Goal: Task Accomplishment & Management: Complete application form

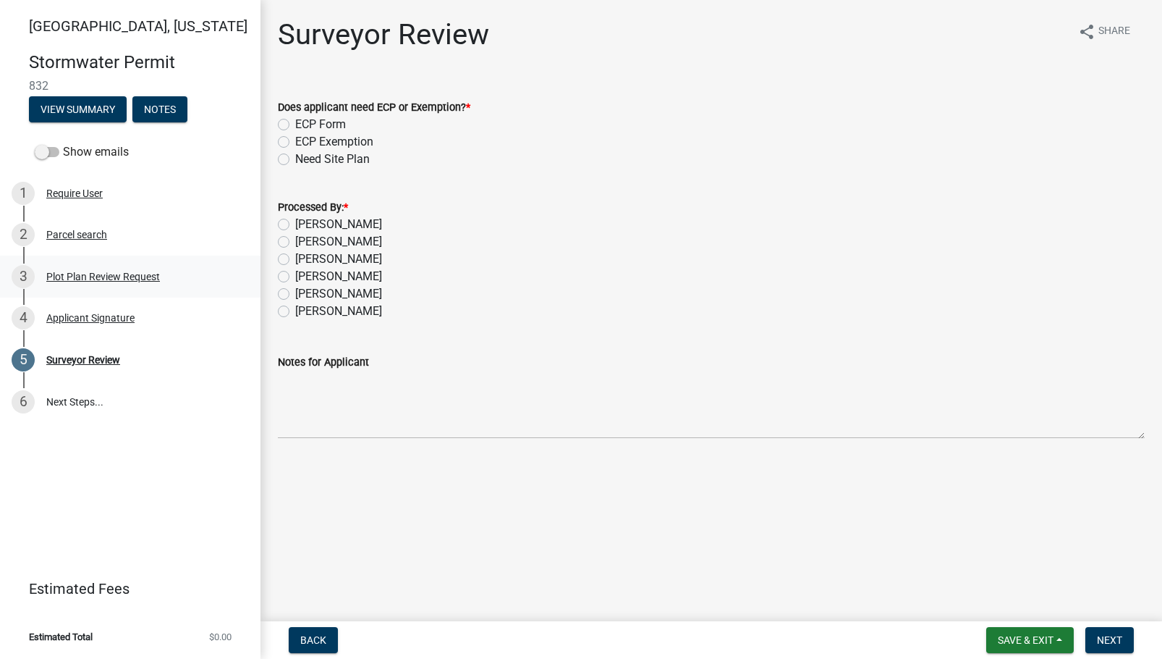
click at [81, 282] on div "Plot Plan Review Request" at bounding box center [103, 276] width 114 height 10
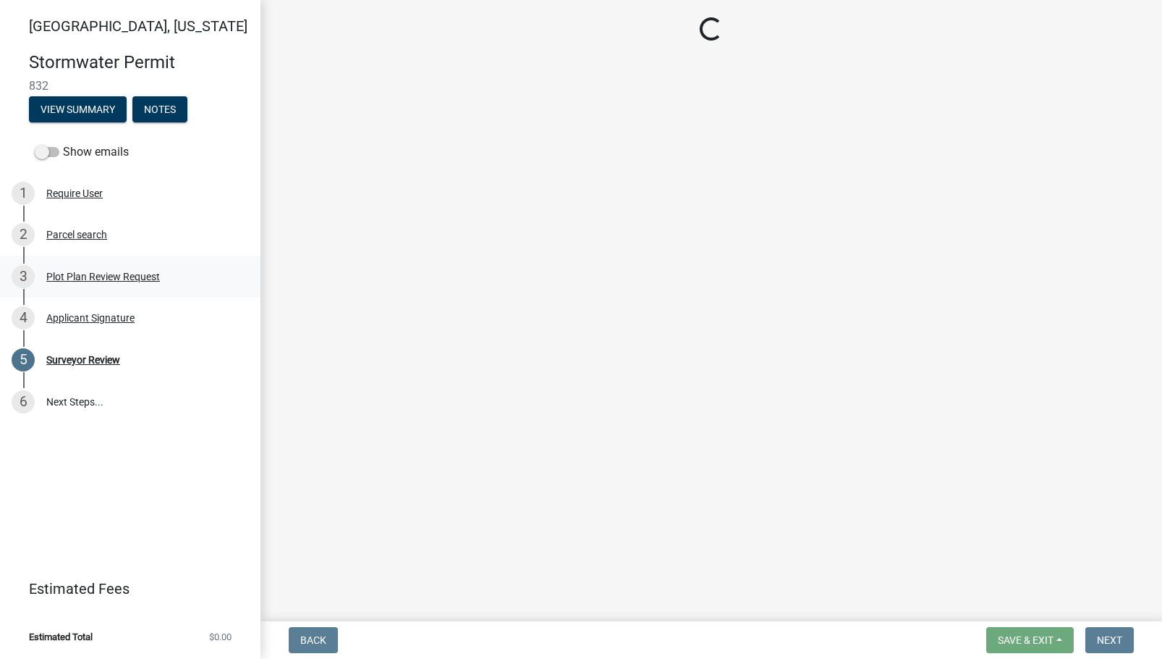
select select "b583a170-26d7-469b-a390-0aed4d149ee1"
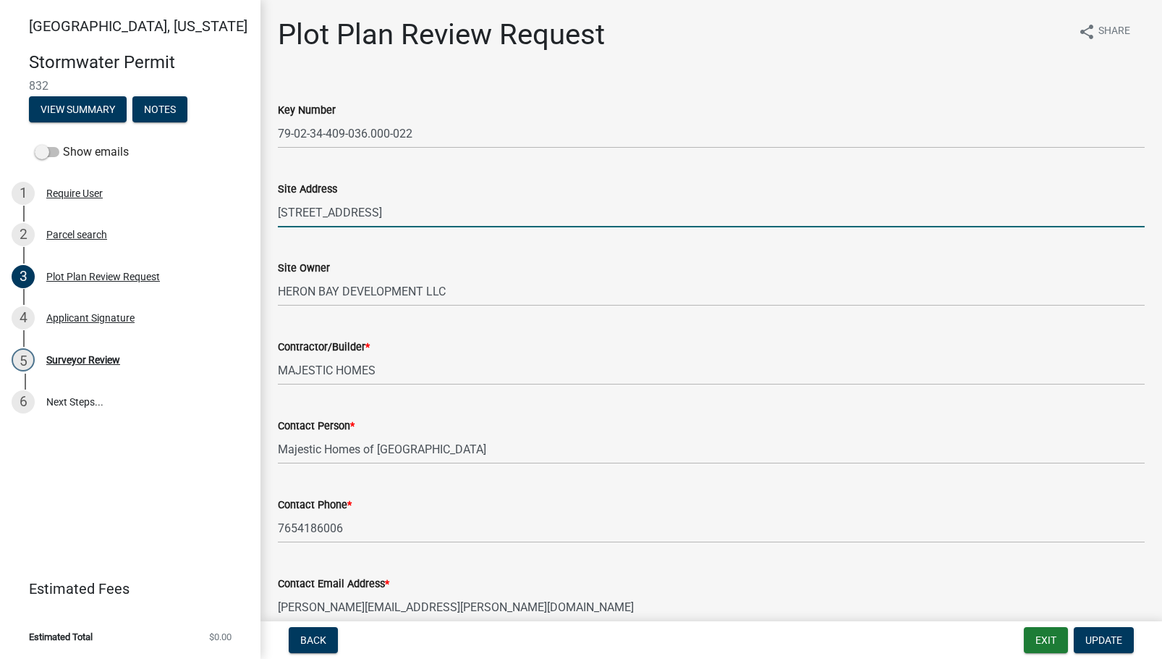
click at [368, 208] on input "[STREET_ADDRESS]" at bounding box center [711, 213] width 867 height 30
click at [368, 207] on input "[STREET_ADDRESS]" at bounding box center [711, 213] width 867 height 30
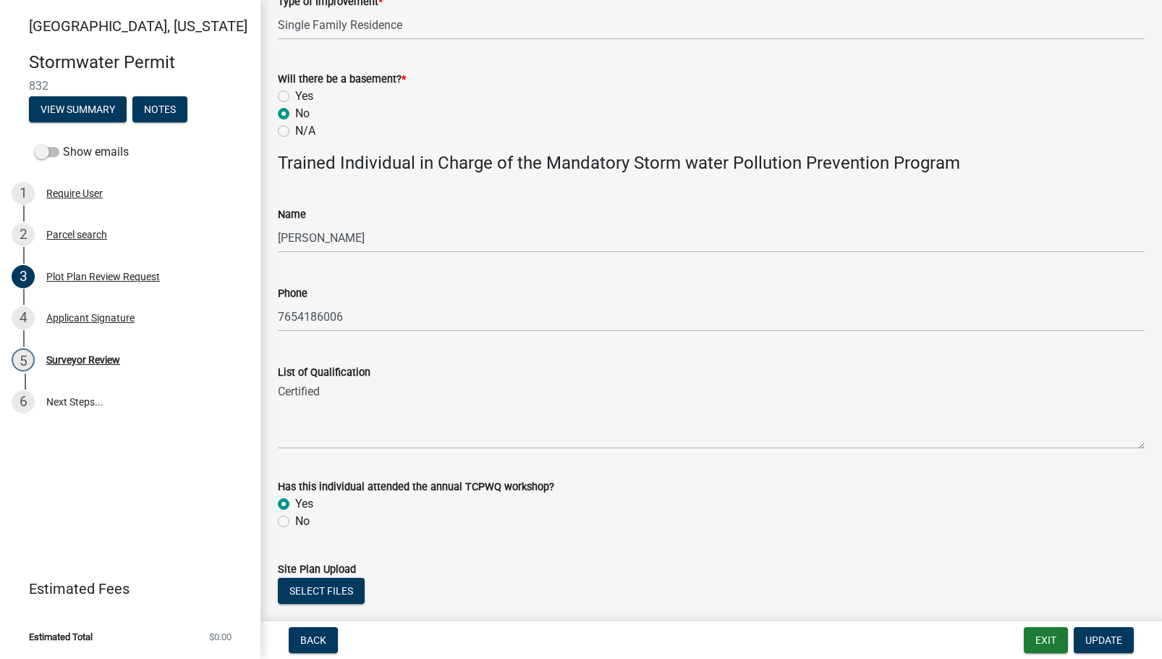
scroll to position [822, 0]
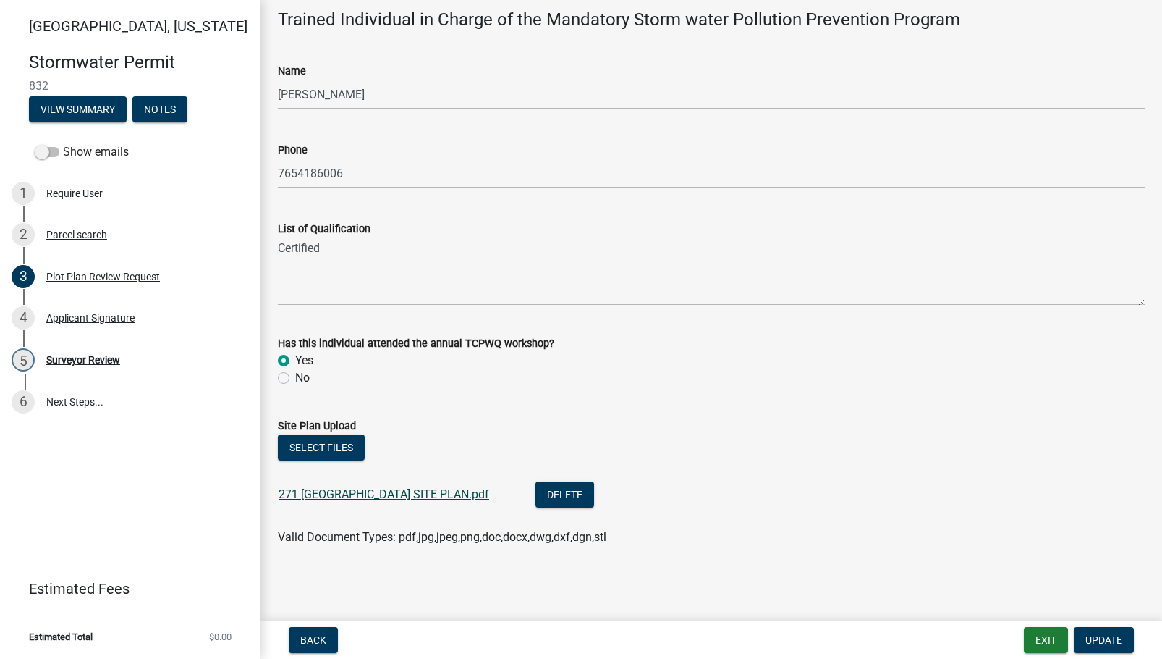
click at [311, 491] on link "271 [GEOGRAPHIC_DATA] SITE PLAN.pdf" at bounding box center [384, 494] width 211 height 14
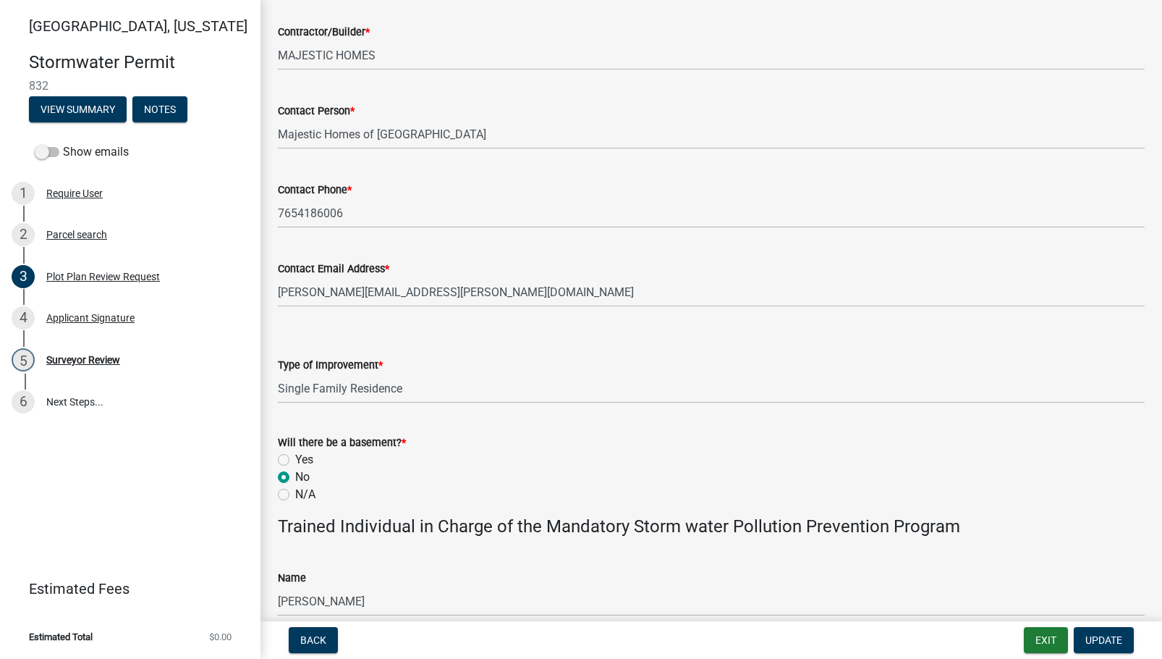
scroll to position [0, 0]
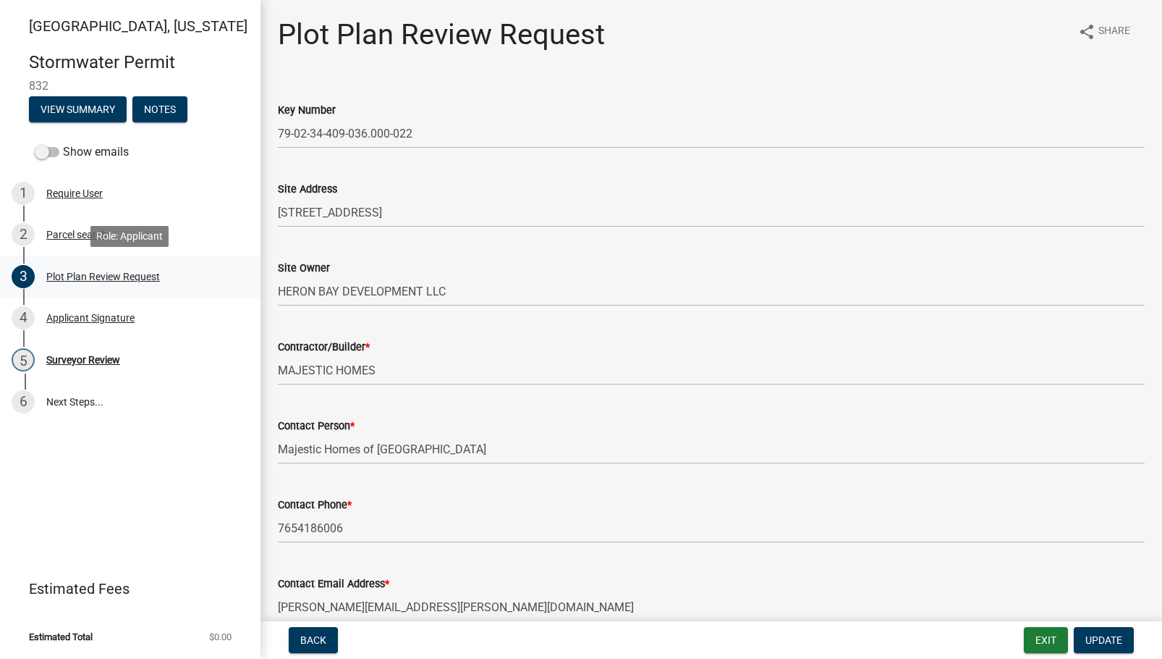
click at [92, 266] on div "3 Plot Plan Review Request" at bounding box center [125, 276] width 226 height 23
click at [118, 321] on div "Applicant Signature" at bounding box center [90, 318] width 88 height 10
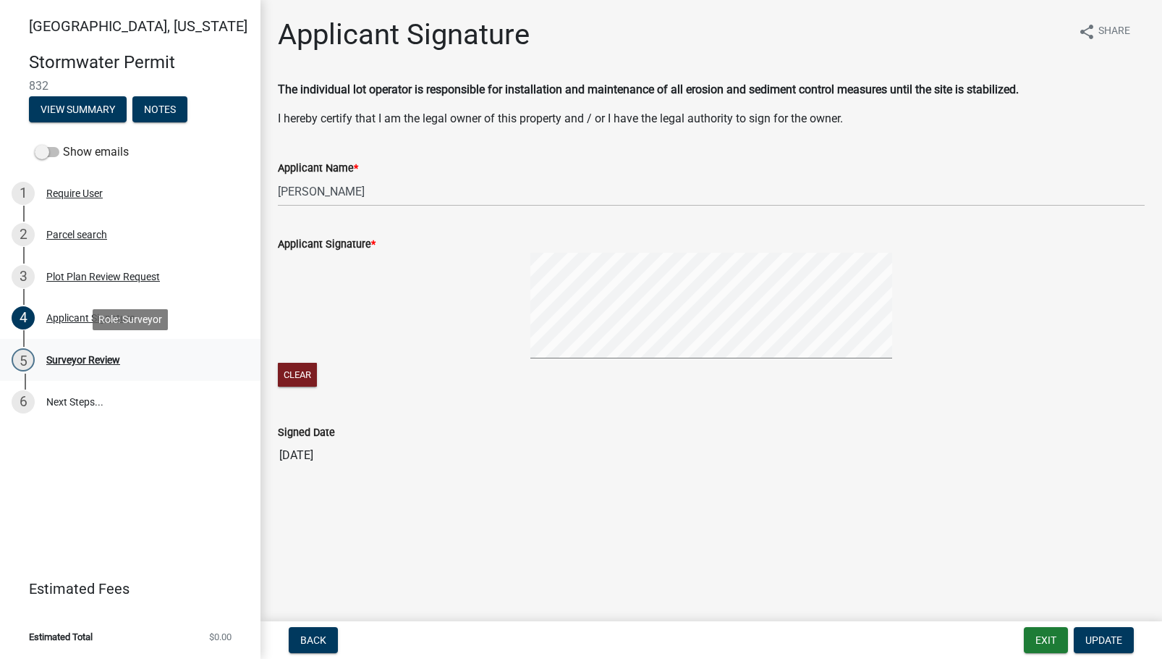
click at [97, 363] on div "Surveyor Review" at bounding box center [83, 360] width 74 height 10
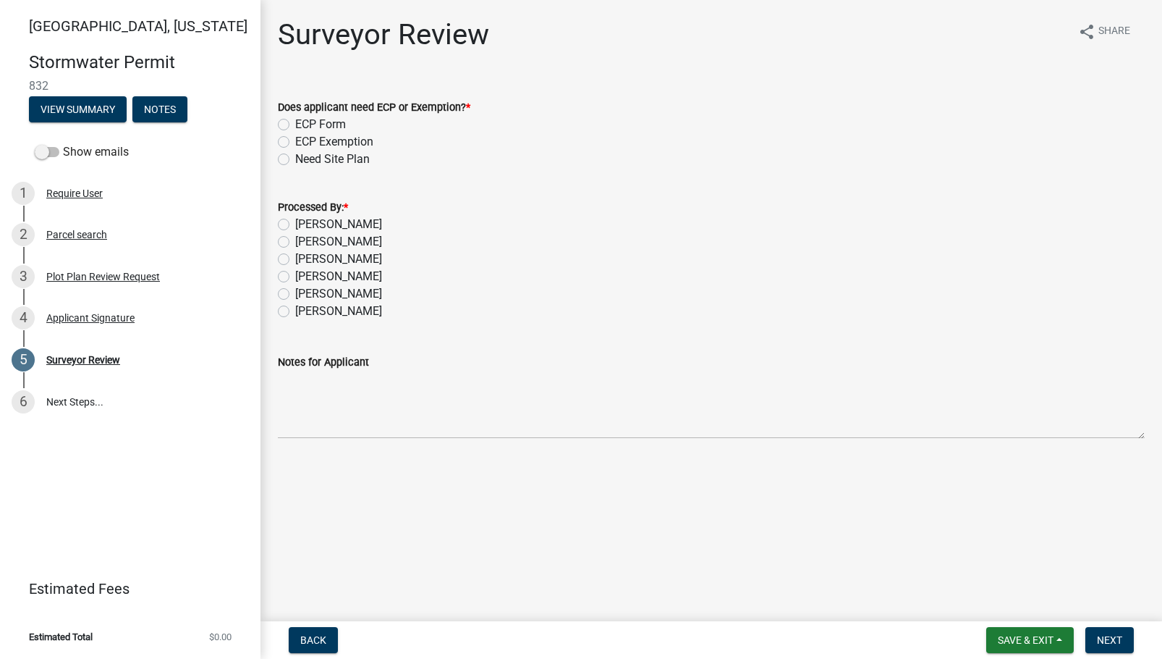
click at [329, 122] on label "ECP Form" at bounding box center [320, 124] width 51 height 17
click at [305, 122] on input "ECP Form" at bounding box center [299, 120] width 9 height 9
radio input "true"
click at [331, 223] on label "[PERSON_NAME]" at bounding box center [338, 224] width 87 height 17
click at [305, 223] on input "[PERSON_NAME]" at bounding box center [299, 220] width 9 height 9
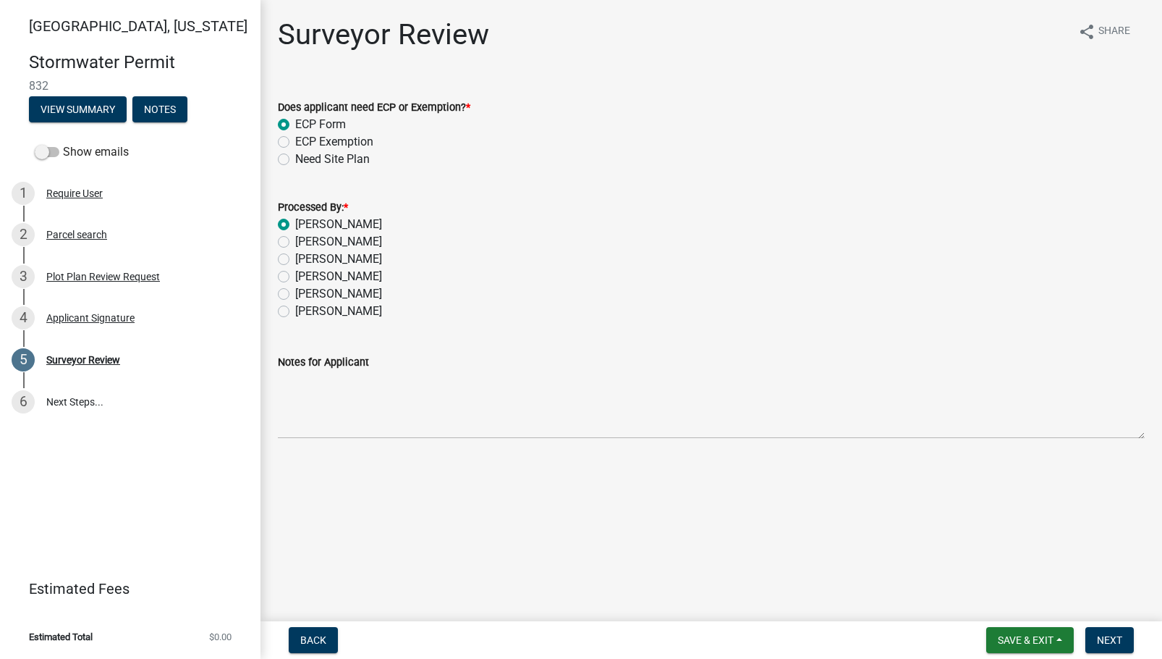
radio input "true"
click at [1099, 638] on span "Next" at bounding box center [1109, 640] width 25 height 12
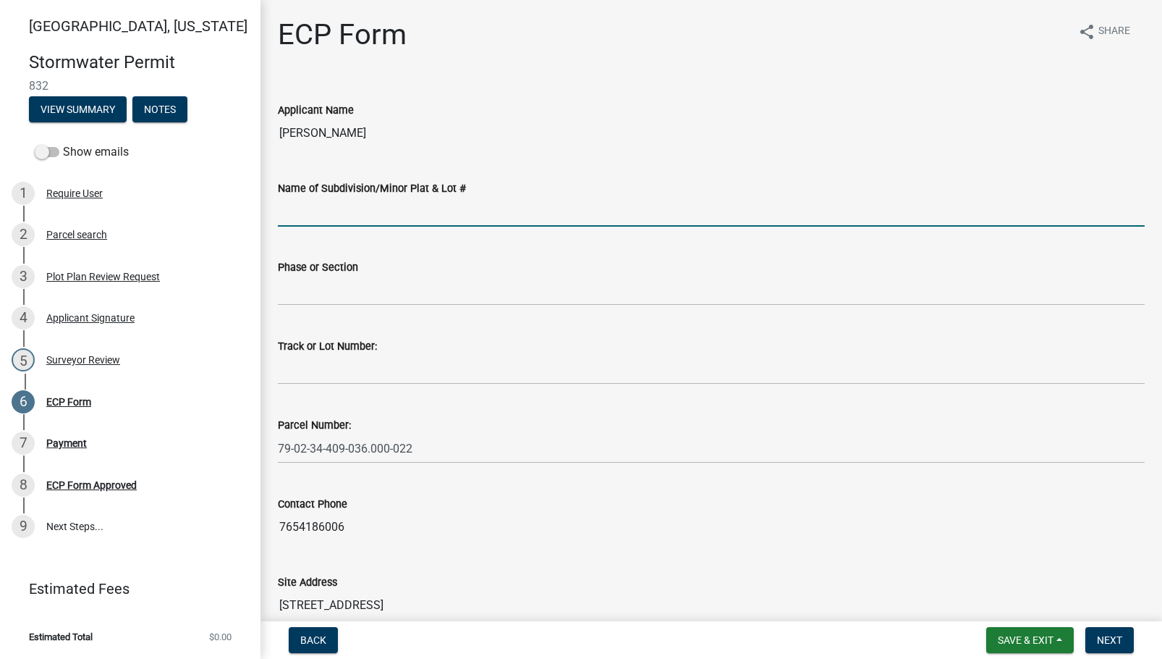
click at [467, 210] on input "Name of Subdivision/Minor Plat & Lot #" at bounding box center [711, 212] width 867 height 30
type input "Stonehenge PD"
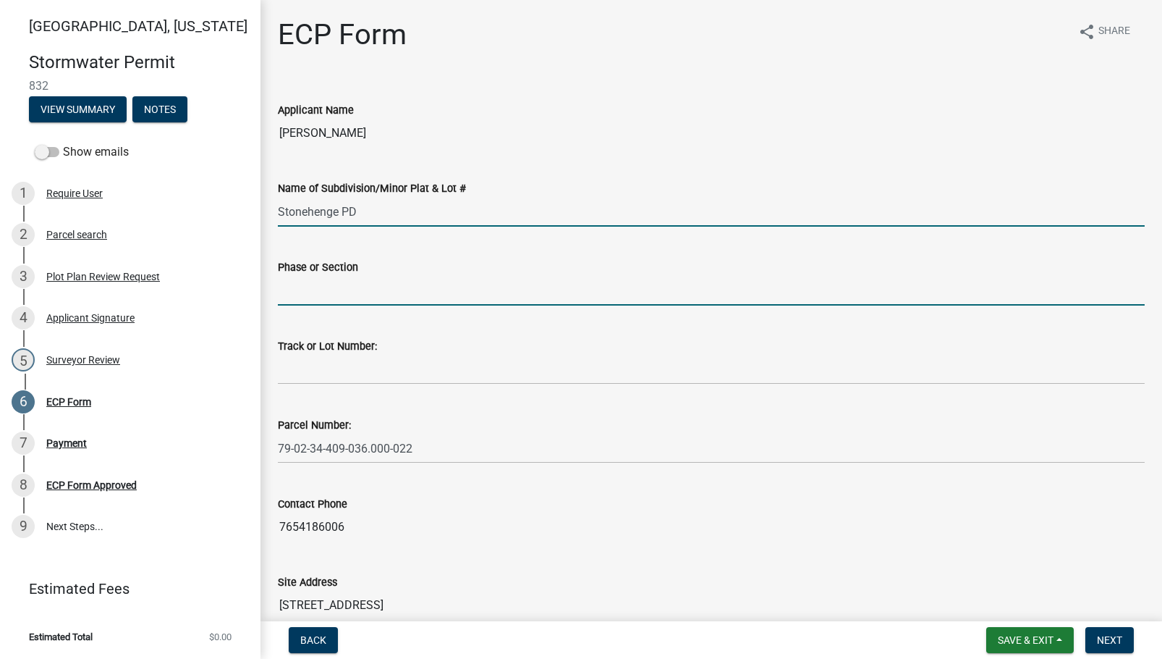
click at [339, 300] on input "Phase or Section" at bounding box center [711, 291] width 867 height 30
type input "4, pt 1"
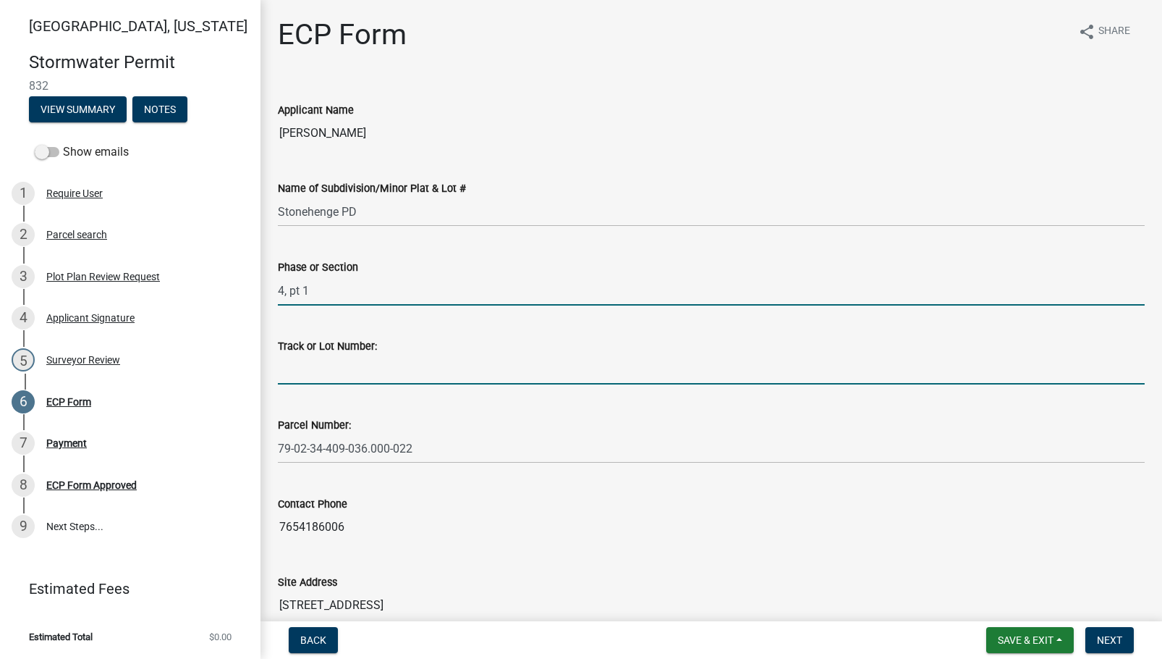
click at [320, 363] on input "Track or Lot Number:" at bounding box center [711, 370] width 867 height 30
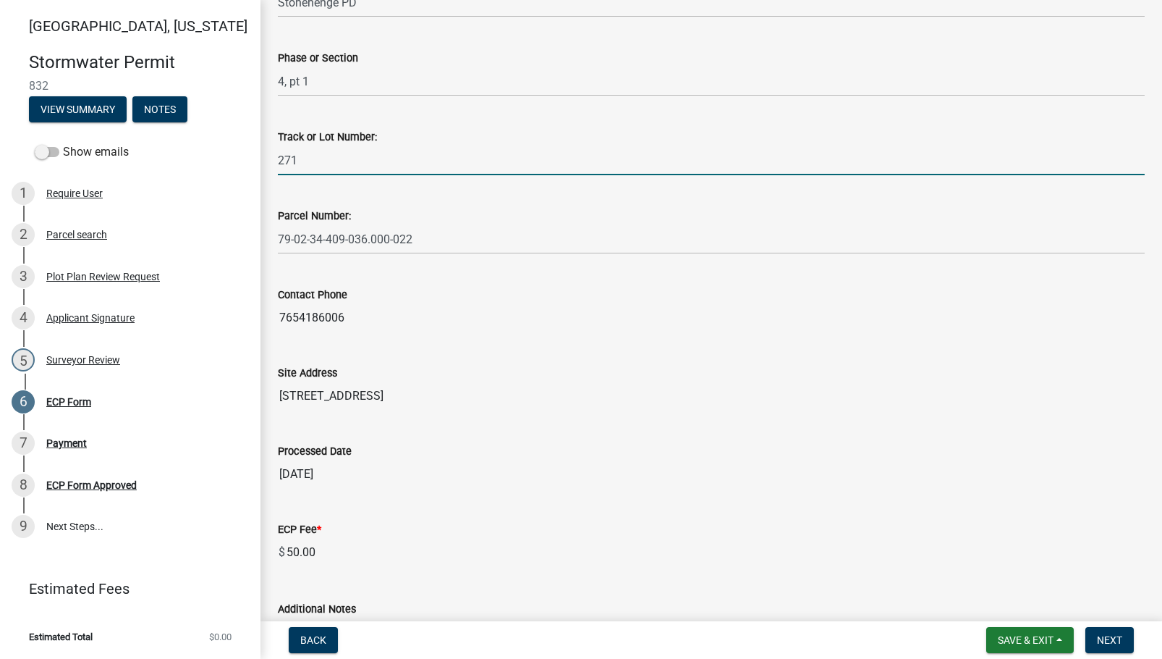
scroll to position [347, 0]
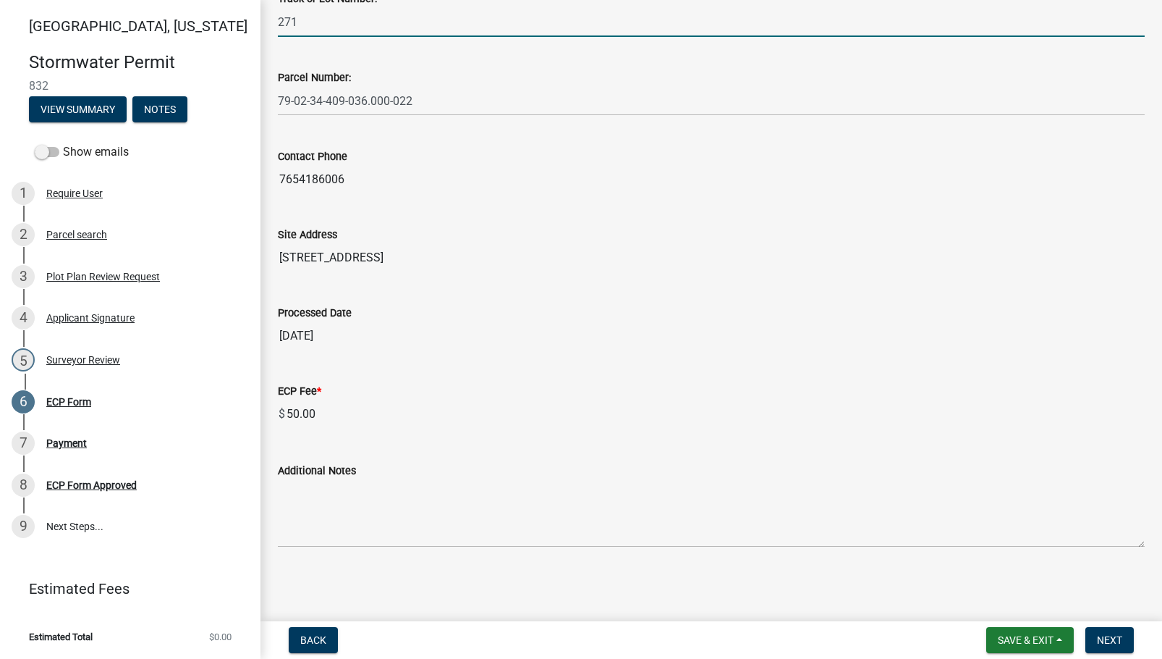
type input "271"
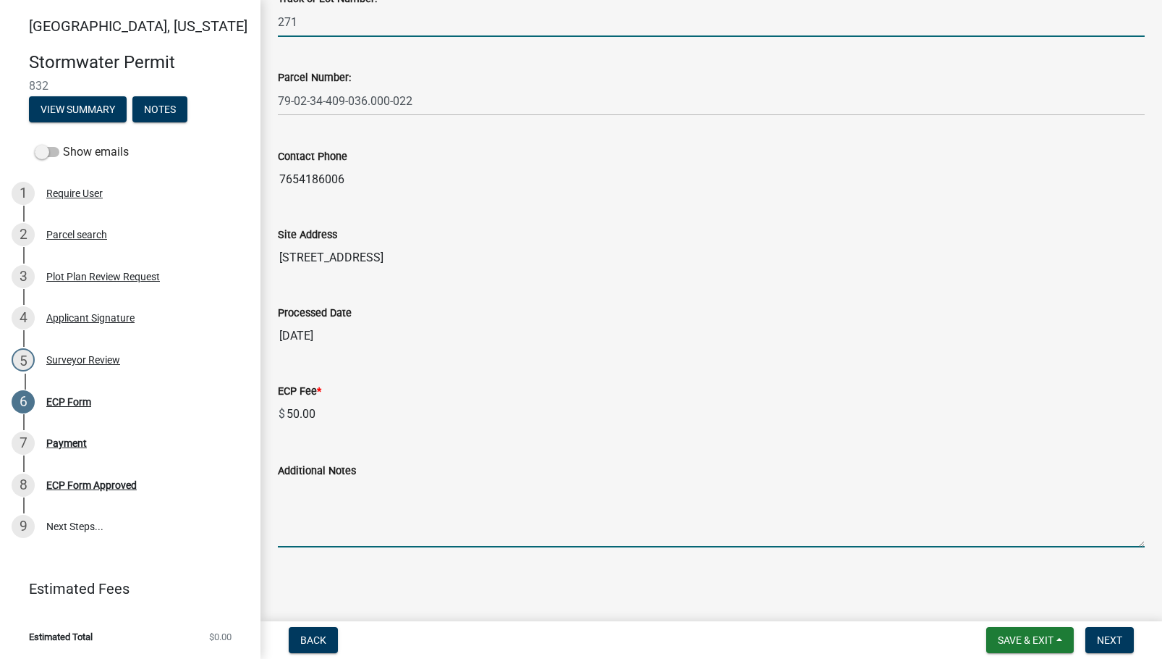
click at [392, 531] on textarea "Additional Notes" at bounding box center [711, 513] width 867 height 68
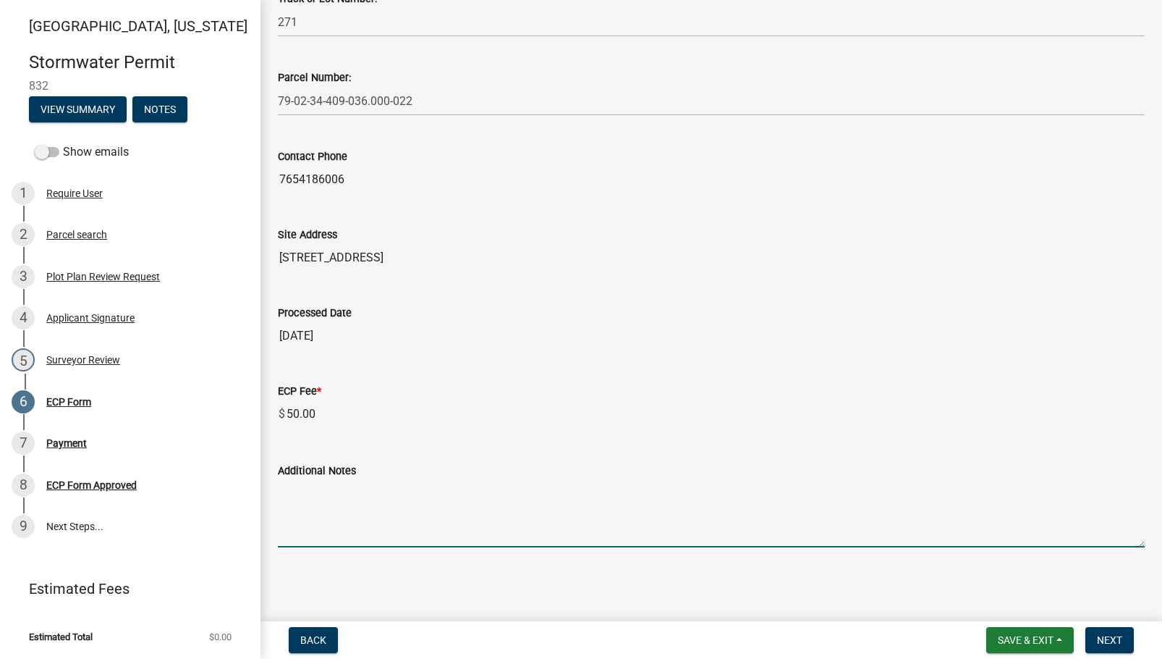
paste textarea "Install erosion control measures as shown on site plan. Keep streets clear of s…"
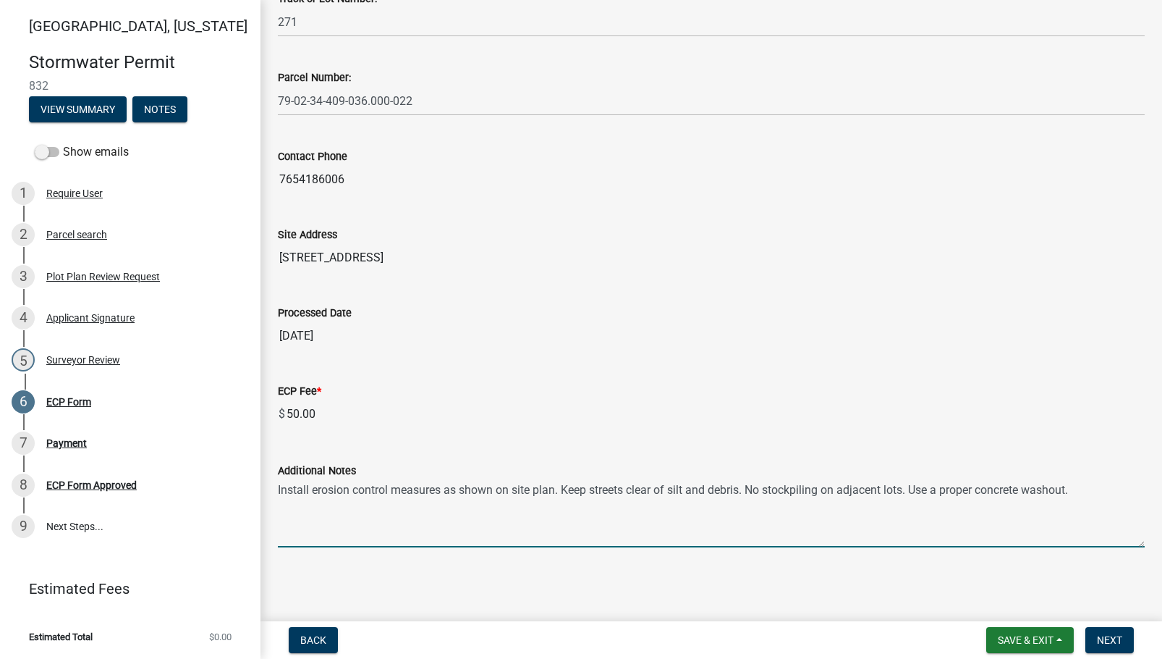
type textarea "Install erosion control measures as shown on site plan. Keep streets clear of s…"
click at [1055, 635] on button "Save & Exit" at bounding box center [1031, 640] width 88 height 26
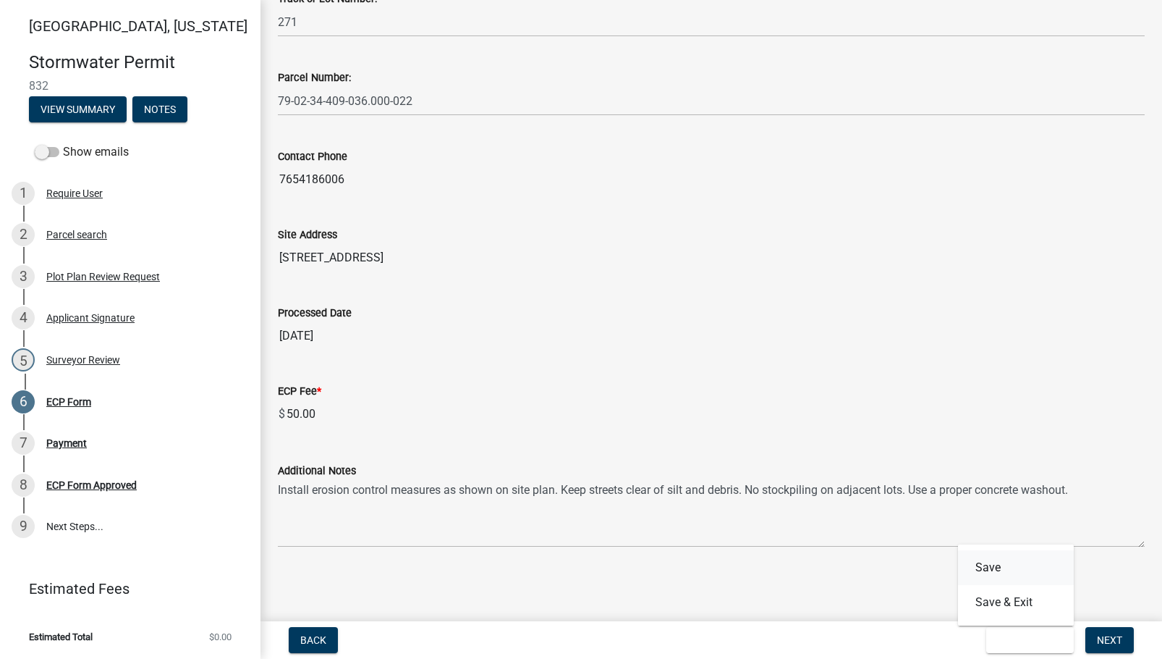
click at [1038, 567] on button "Save" at bounding box center [1016, 567] width 116 height 35
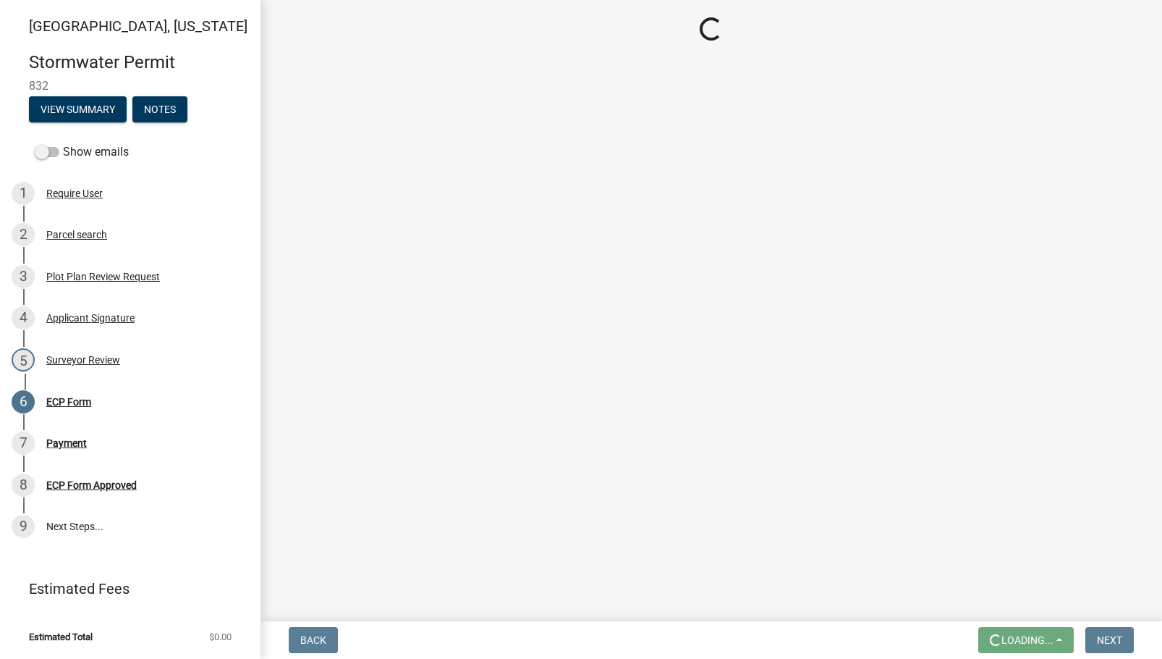
scroll to position [0, 0]
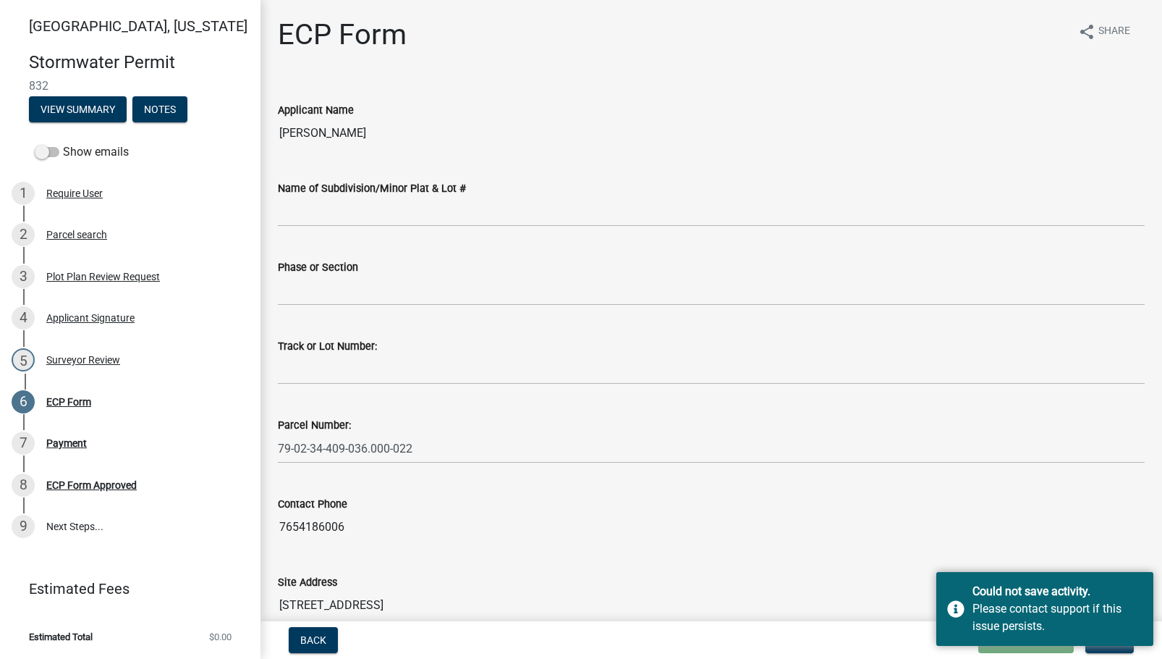
click at [919, 643] on div "Back Loading... Save Save & Exit Next" at bounding box center [711, 640] width 879 height 26
click at [884, 638] on div "Back Loading... Save Save & Exit Next" at bounding box center [711, 640] width 879 height 26
click at [1013, 640] on div "Could not save activity. Please contact support if this issue persists." at bounding box center [1045, 609] width 217 height 74
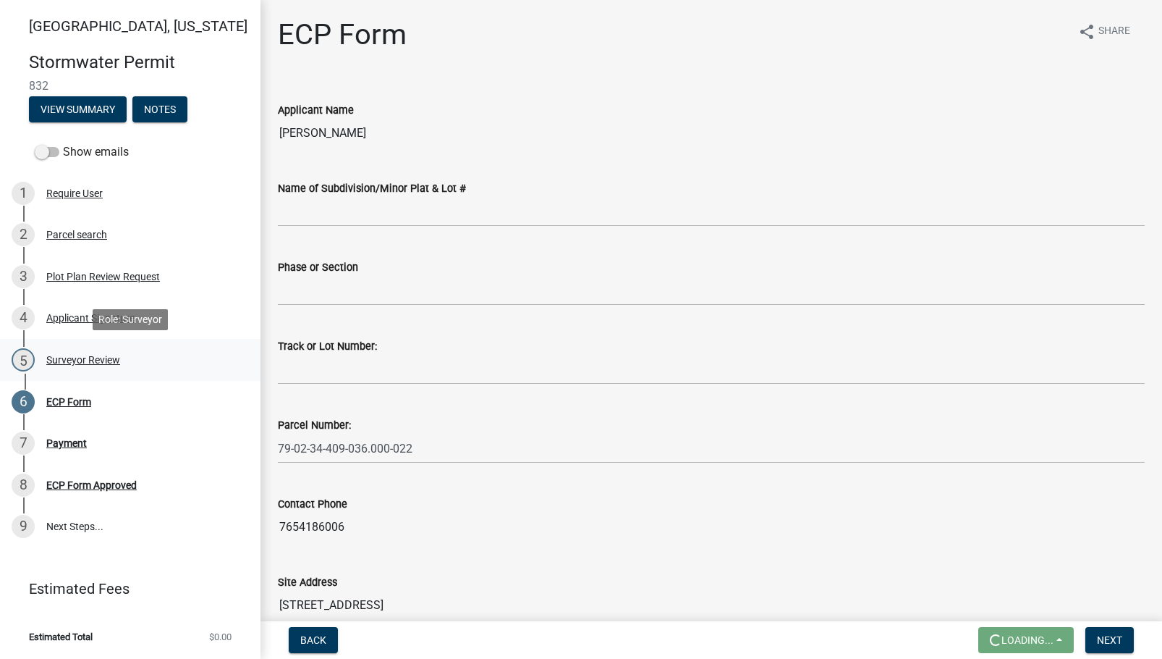
click at [150, 363] on div "5 Surveyor Review" at bounding box center [125, 359] width 226 height 23
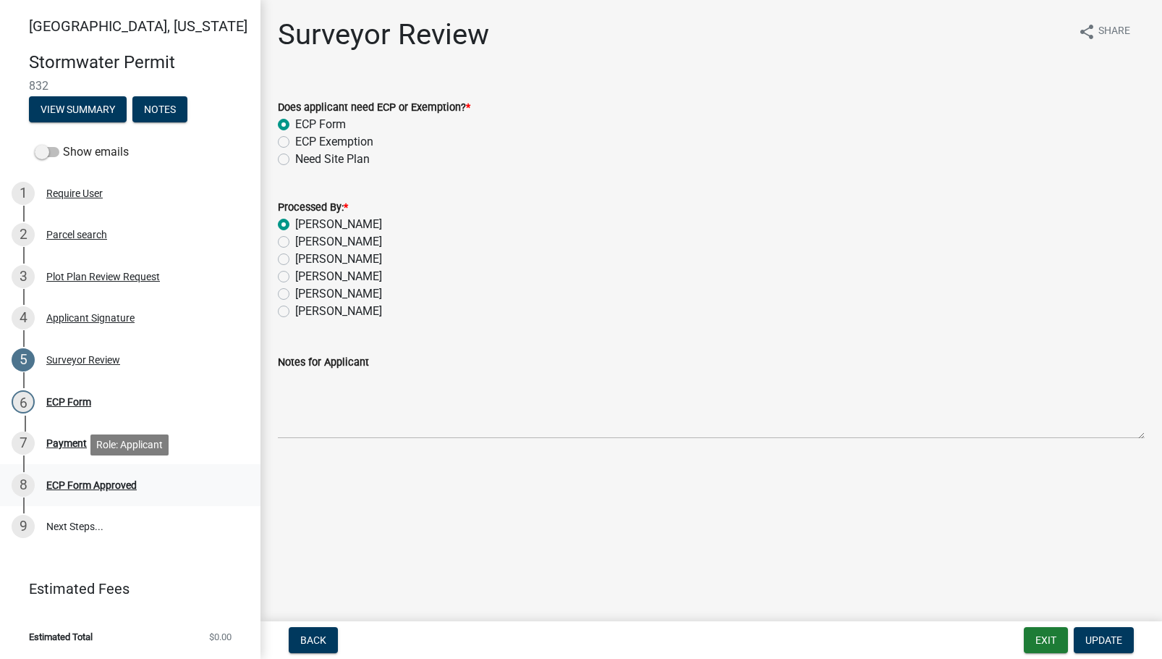
click at [92, 483] on div "ECP Form Approved" at bounding box center [91, 485] width 90 height 10
click at [100, 402] on div "6 ECP Form" at bounding box center [125, 401] width 226 height 23
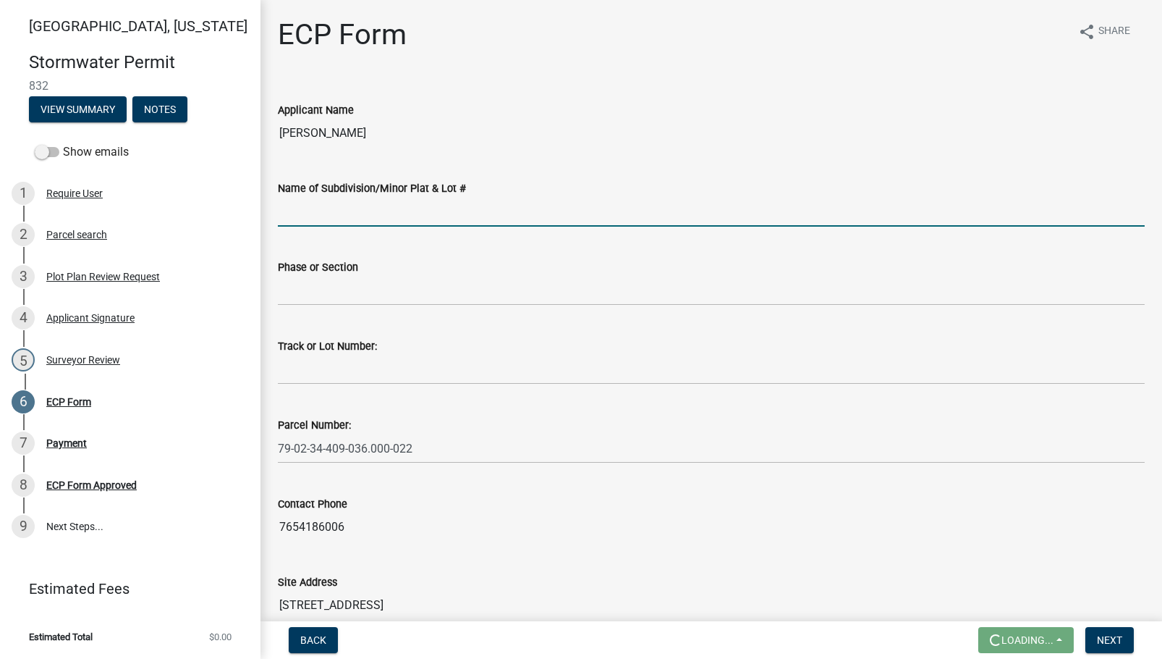
click at [382, 215] on input "Name of Subdivision/Minor Plat & Lot #" at bounding box center [711, 212] width 867 height 30
type input "Stonehenge PD"
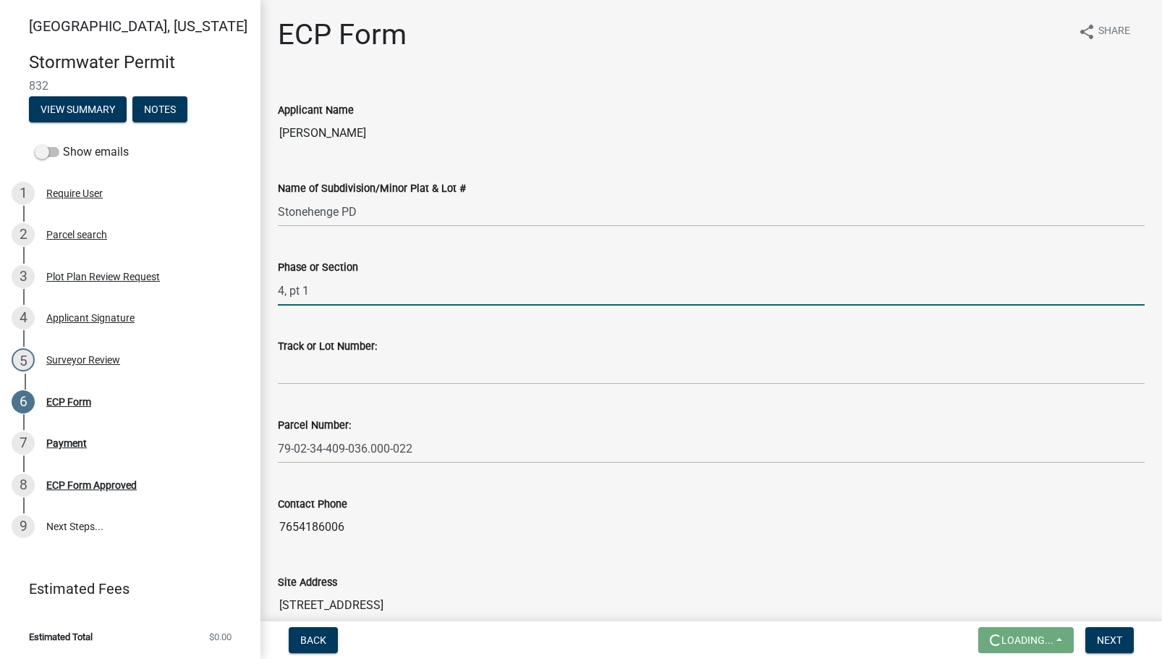
type input "4, pt 1"
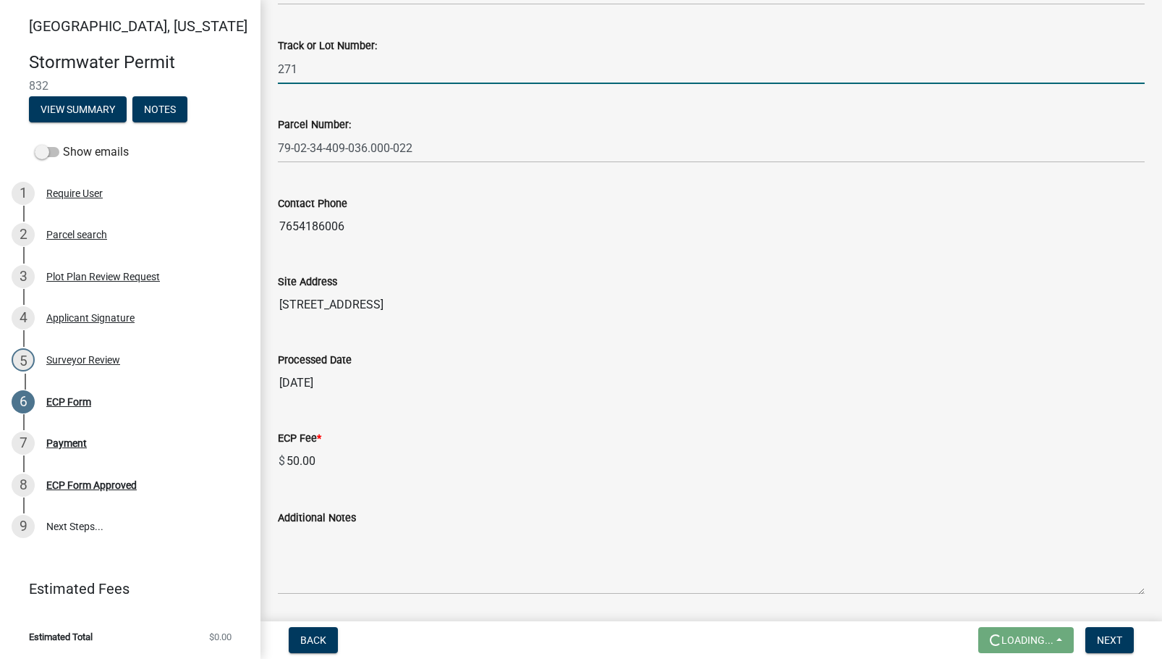
scroll to position [347, 0]
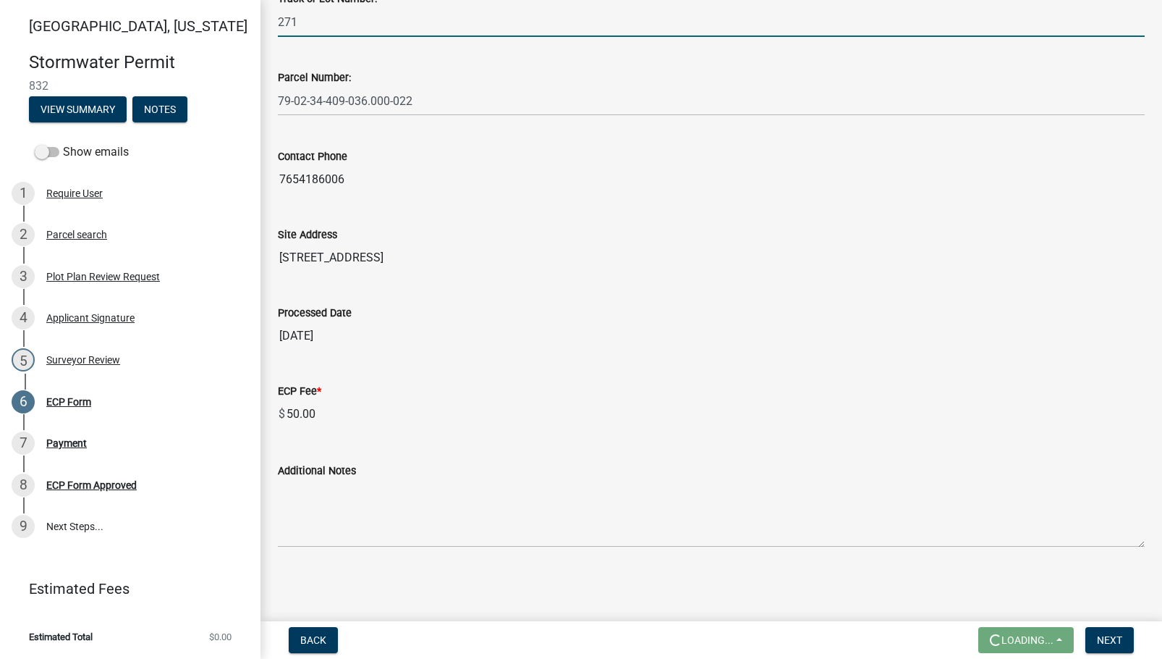
type input "271"
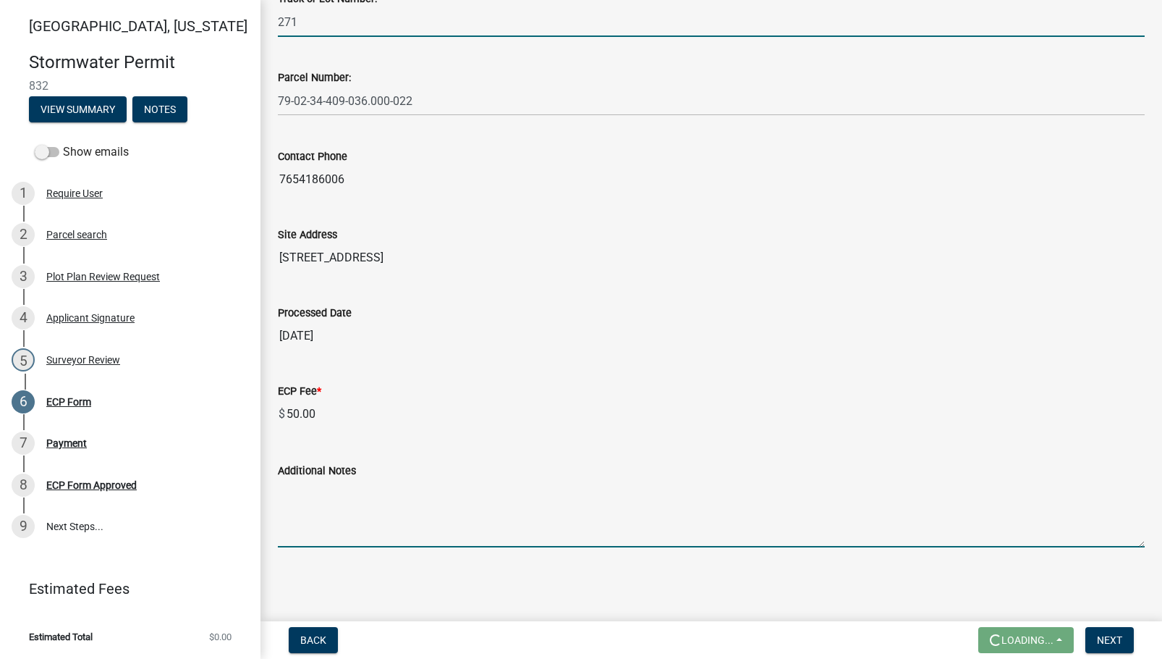
click at [334, 535] on textarea "Additional Notes" at bounding box center [711, 513] width 867 height 68
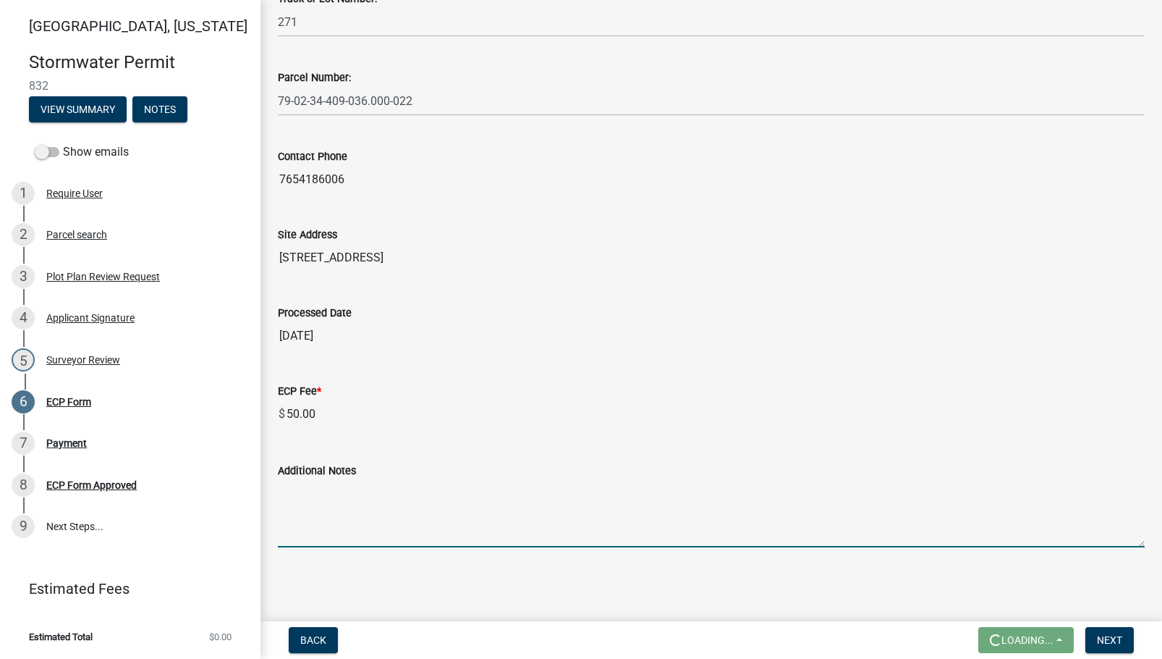
paste textarea "Install erosion control measures as shown on site plan. Keep streets clear of s…"
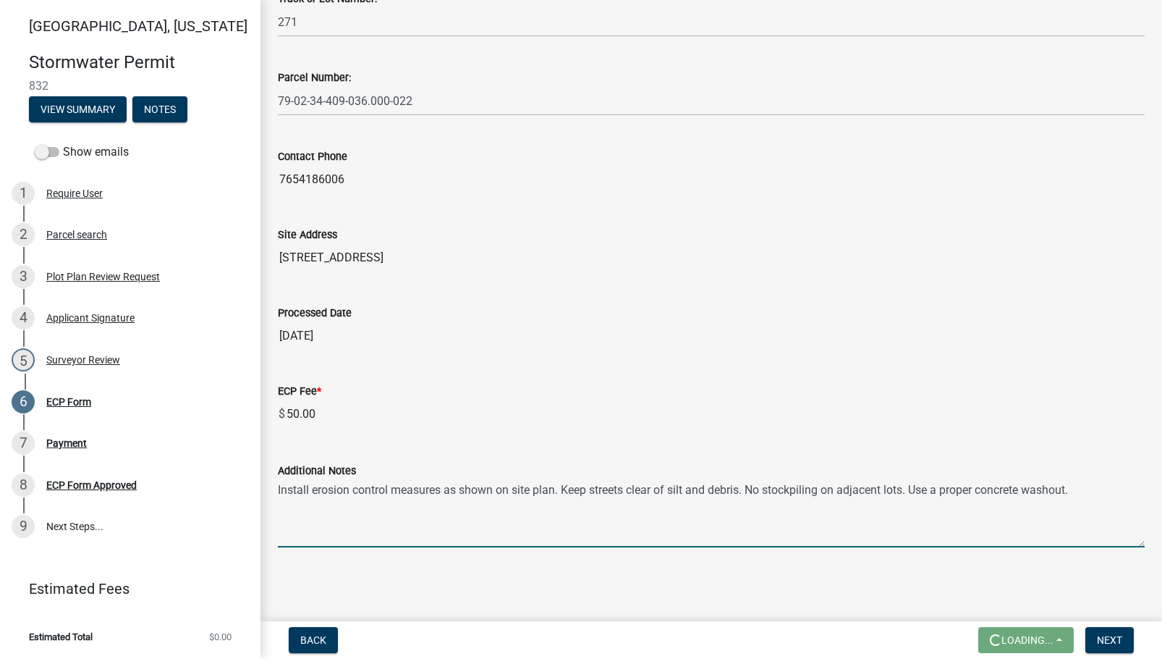
type textarea "Install erosion control measures as shown on site plan. Keep streets clear of s…"
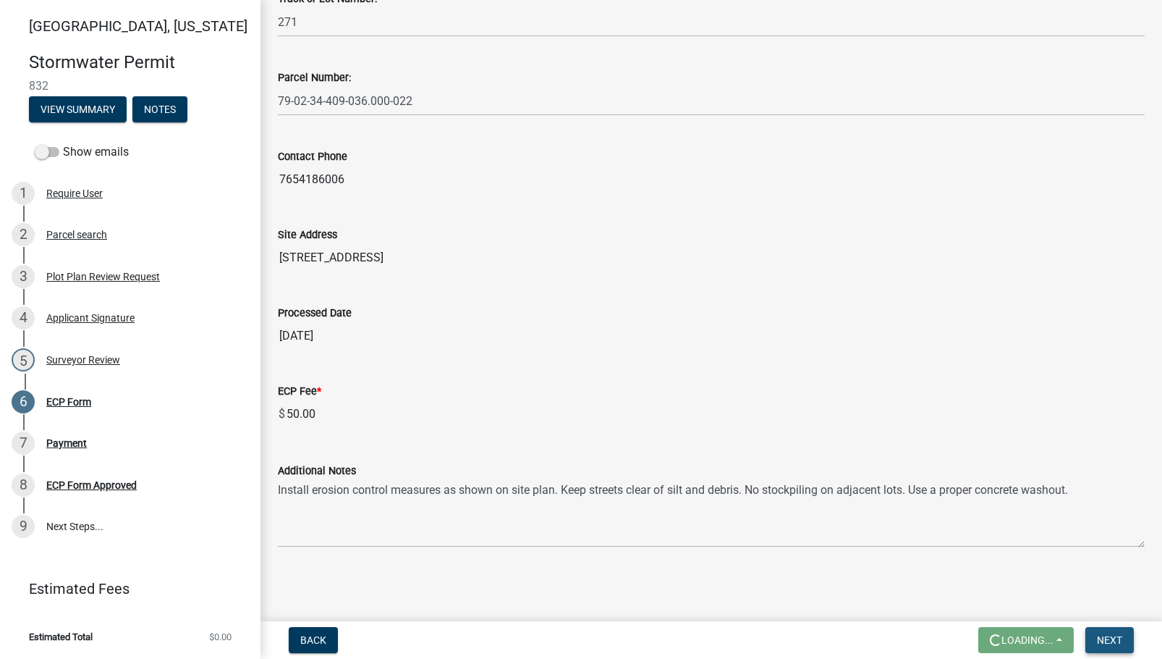
click at [1113, 634] on span "Next" at bounding box center [1109, 640] width 25 height 12
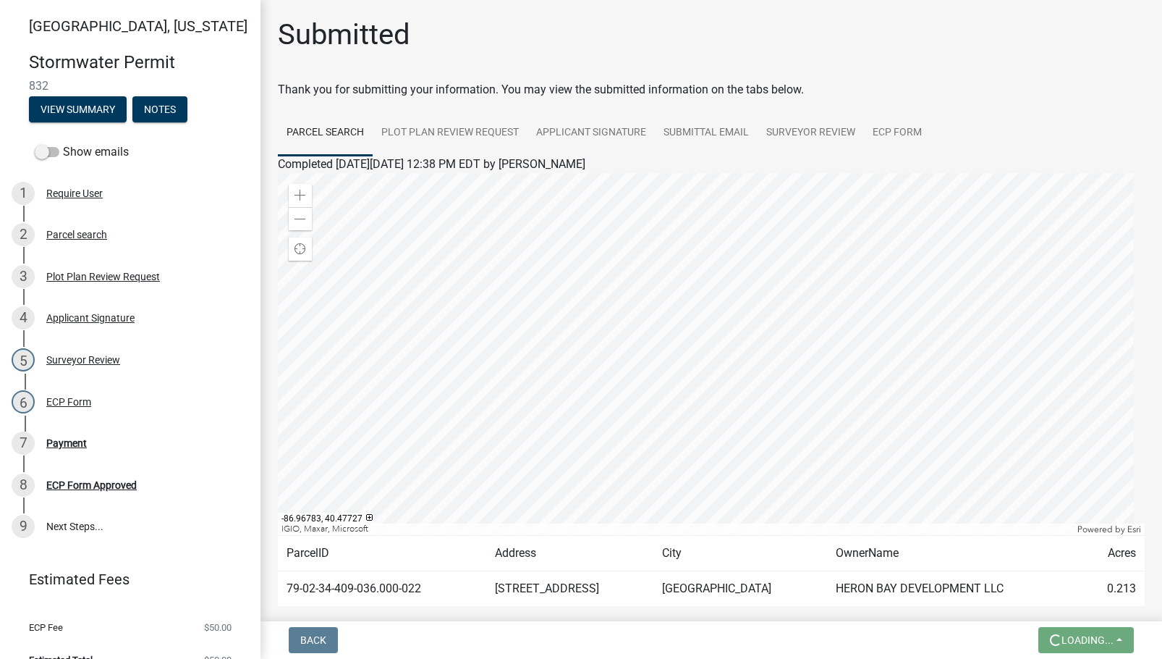
click at [1023, 637] on div "Back Loading... Save Save & Exit" at bounding box center [711, 640] width 879 height 26
click at [71, 355] on div "Surveyor Review" at bounding box center [83, 360] width 74 height 10
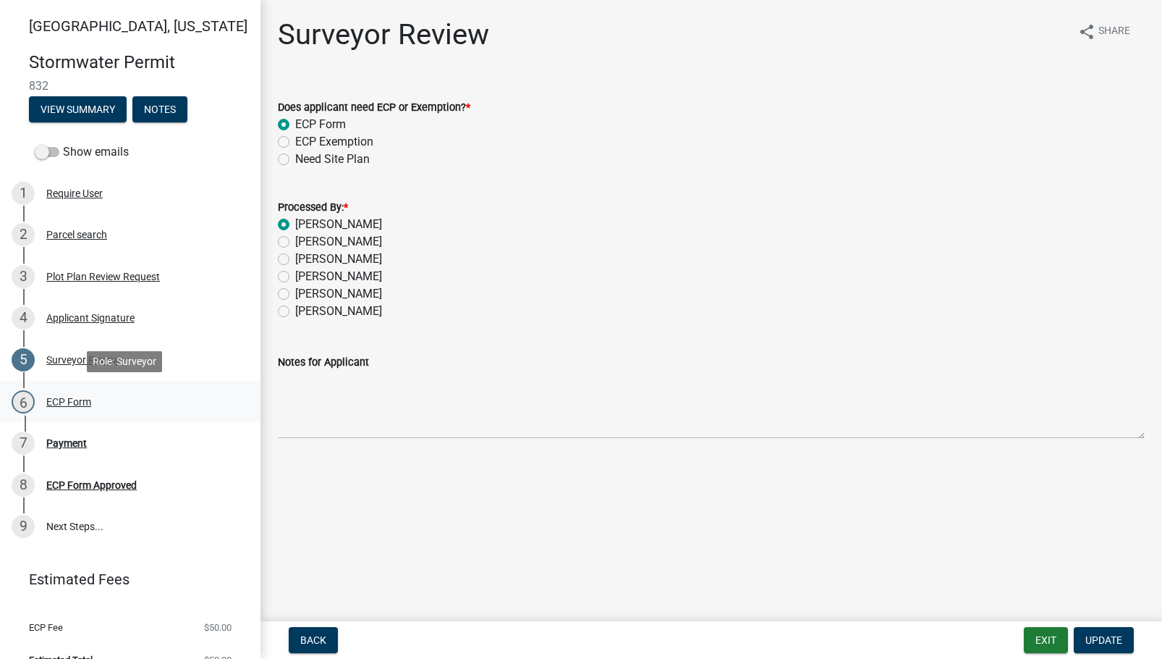
click at [72, 397] on div "ECP Form" at bounding box center [68, 402] width 45 height 10
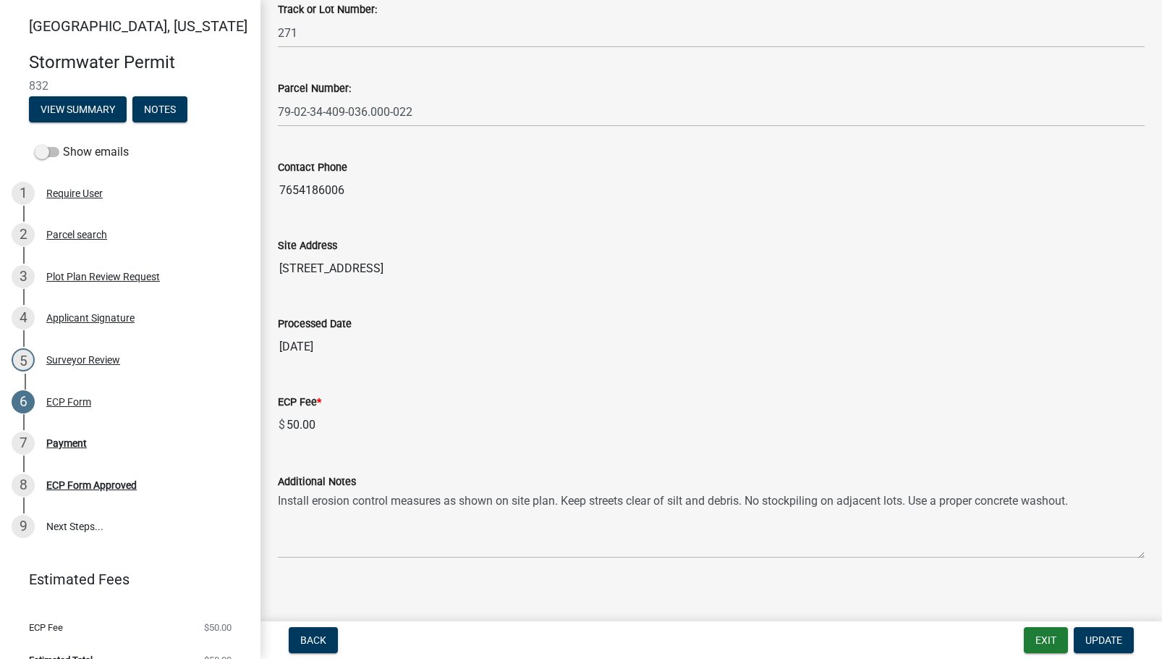
scroll to position [347, 0]
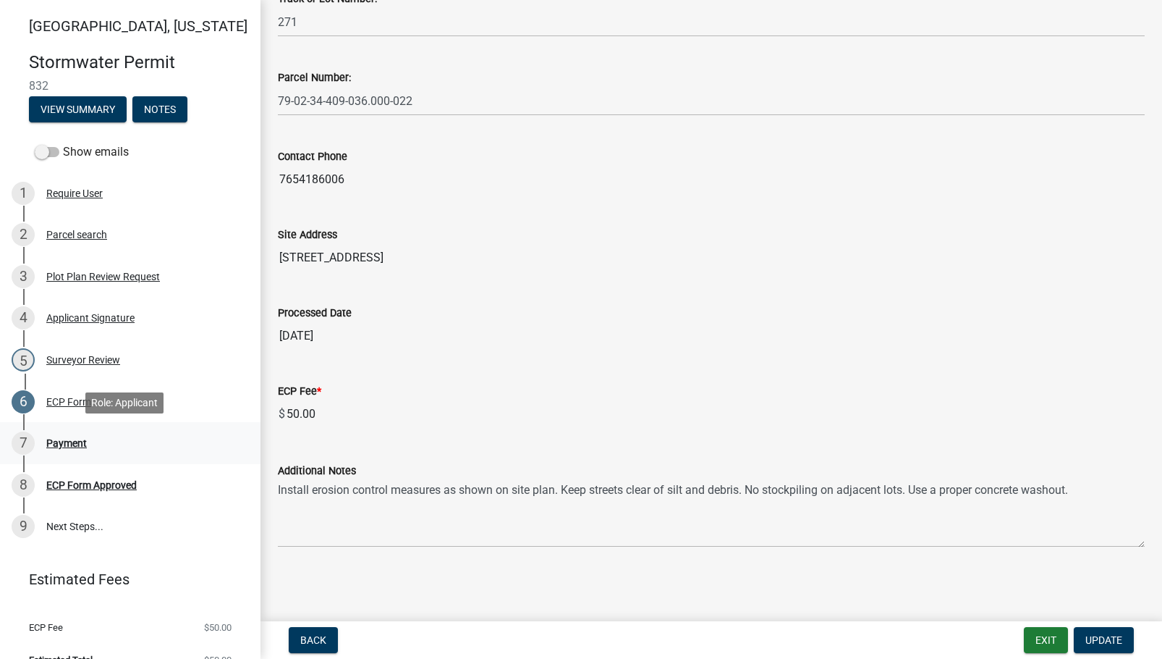
click at [98, 436] on div "7 Payment" at bounding box center [125, 442] width 226 height 23
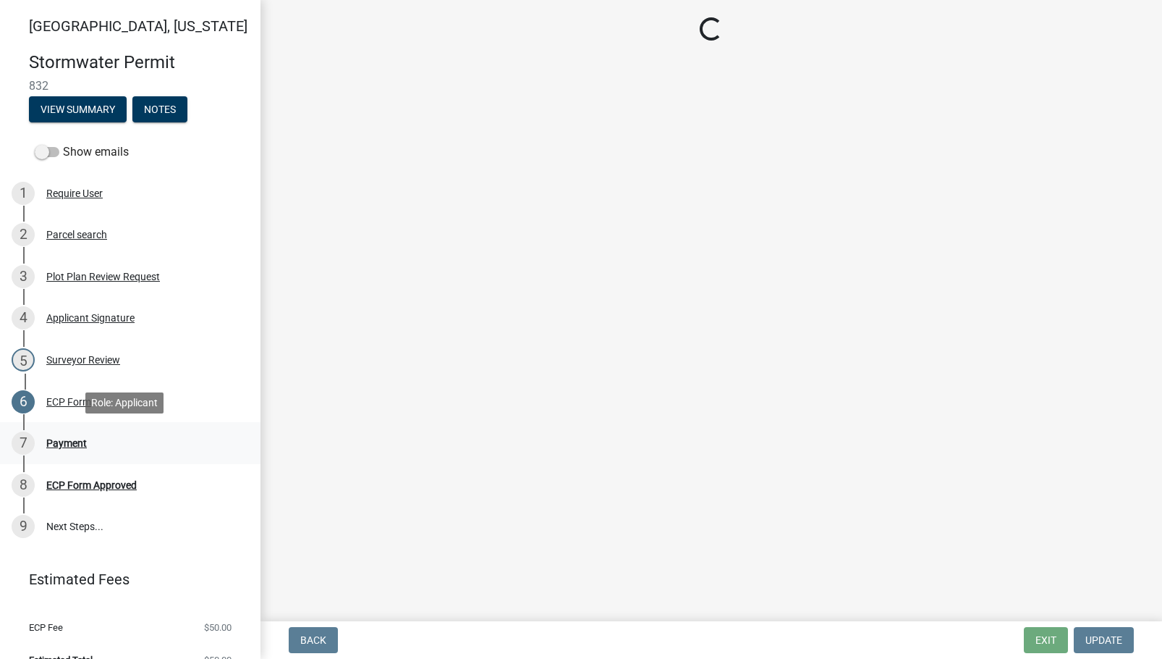
select select "3: 3"
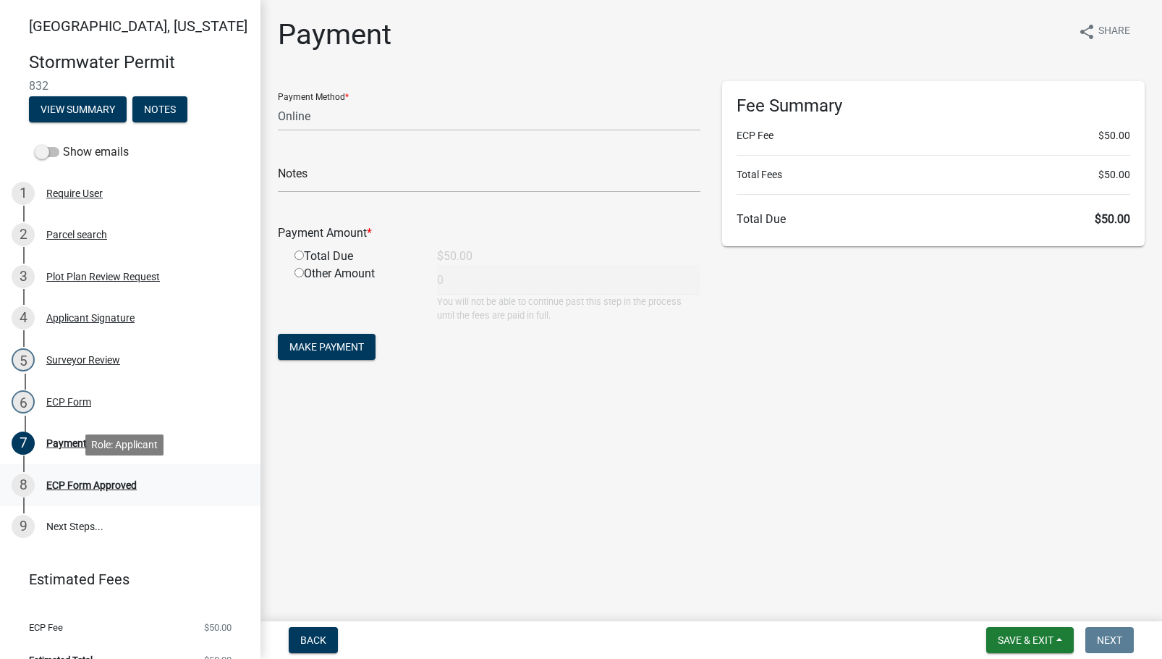
click at [149, 484] on div "8 ECP Form Approved" at bounding box center [125, 484] width 226 height 23
click at [127, 488] on div "ECP Form Approved" at bounding box center [91, 485] width 90 height 10
click at [120, 357] on div "5 Surveyor Review" at bounding box center [125, 359] width 226 height 23
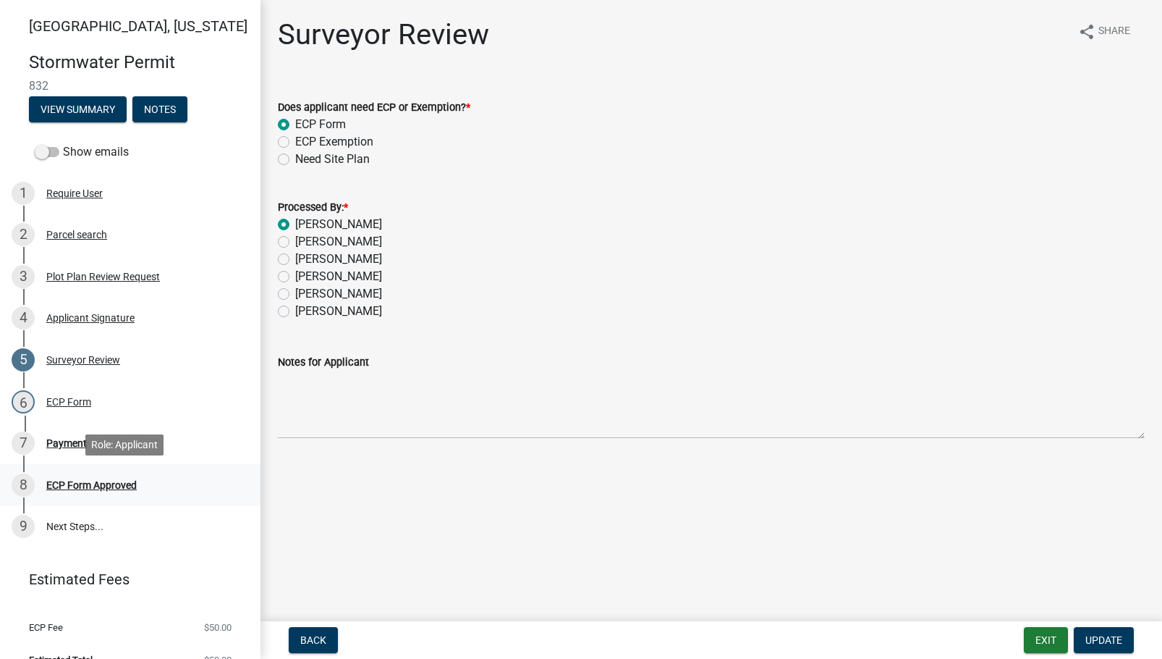
click at [83, 487] on div "ECP Form Approved" at bounding box center [91, 485] width 90 height 10
click at [80, 450] on div "7 Payment" at bounding box center [125, 442] width 226 height 23
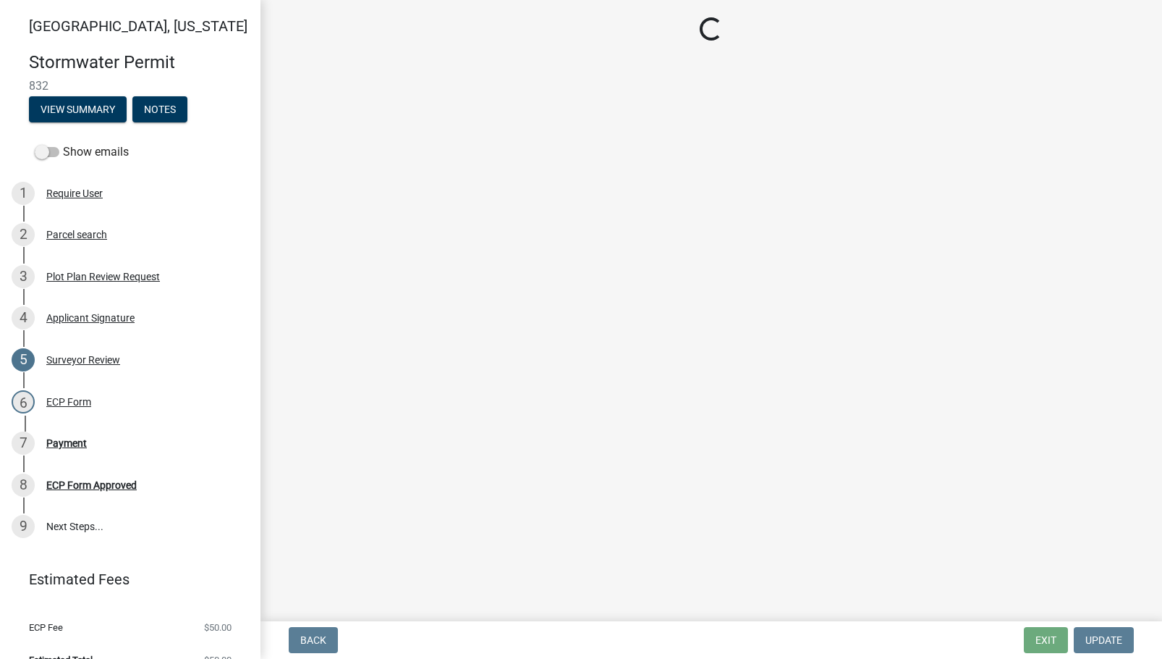
select select "3: 3"
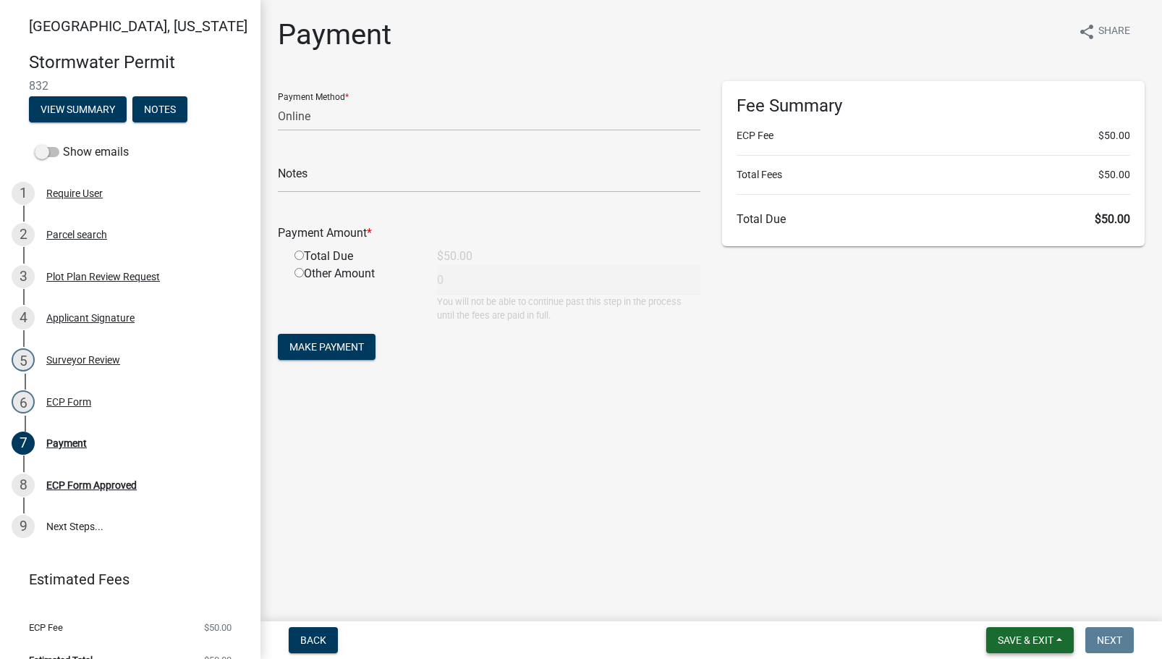
click at [1038, 640] on span "Save & Exit" at bounding box center [1026, 640] width 56 height 12
click at [1033, 601] on button "Save & Exit" at bounding box center [1016, 602] width 116 height 35
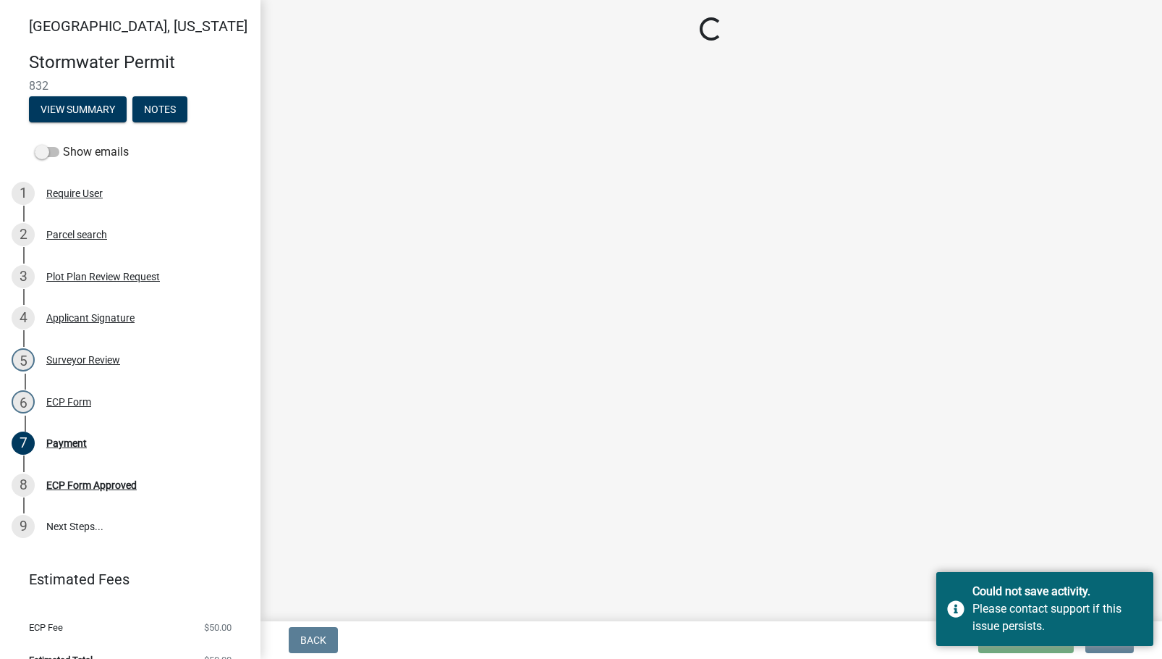
select select "3: 3"
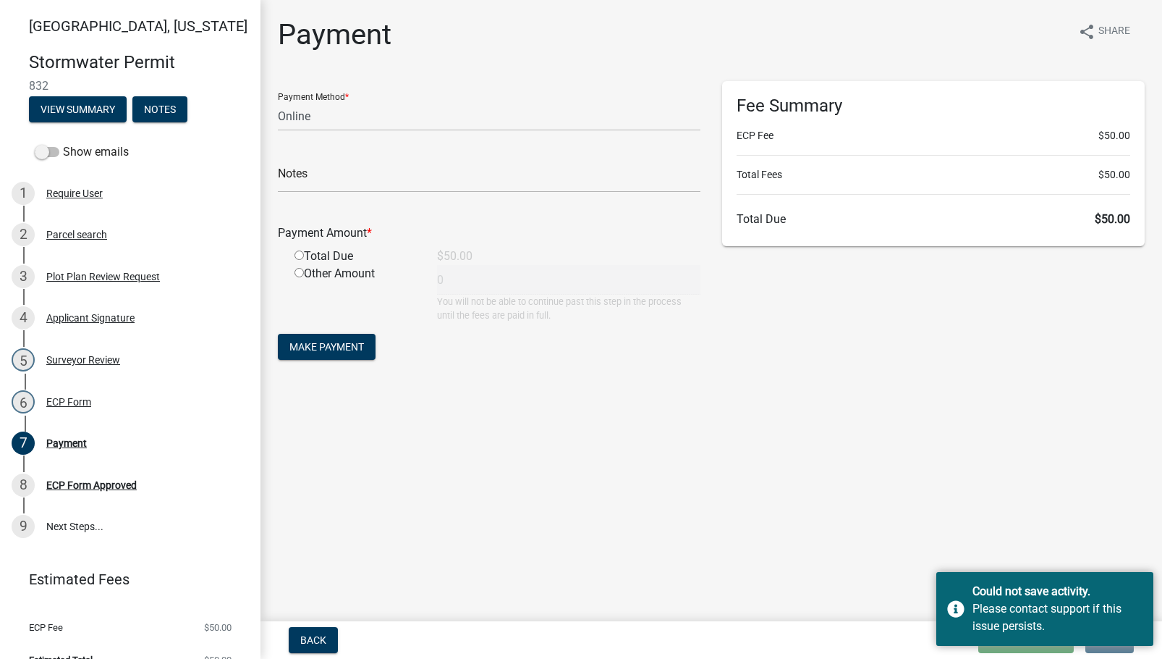
click at [840, 524] on main "Payment share Share Payment Method * Credit Card POS Check Cash Online Notes Pa…" at bounding box center [712, 307] width 902 height 615
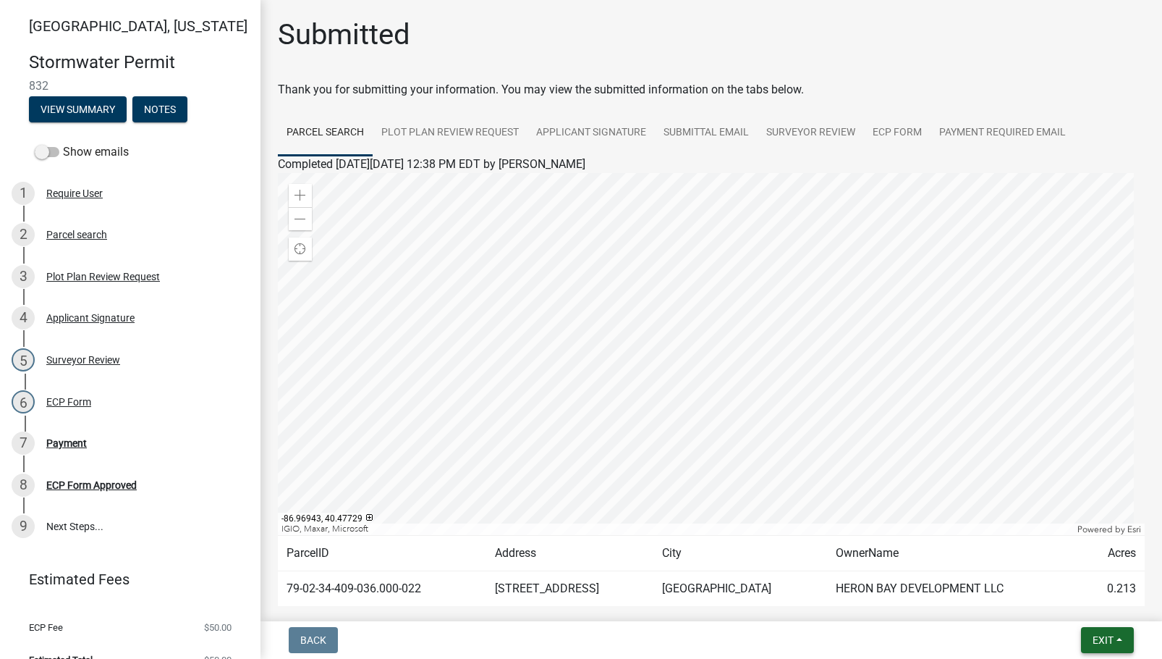
click at [1108, 638] on span "Exit" at bounding box center [1103, 640] width 21 height 12
click at [1104, 604] on button "Save & Exit" at bounding box center [1076, 602] width 116 height 35
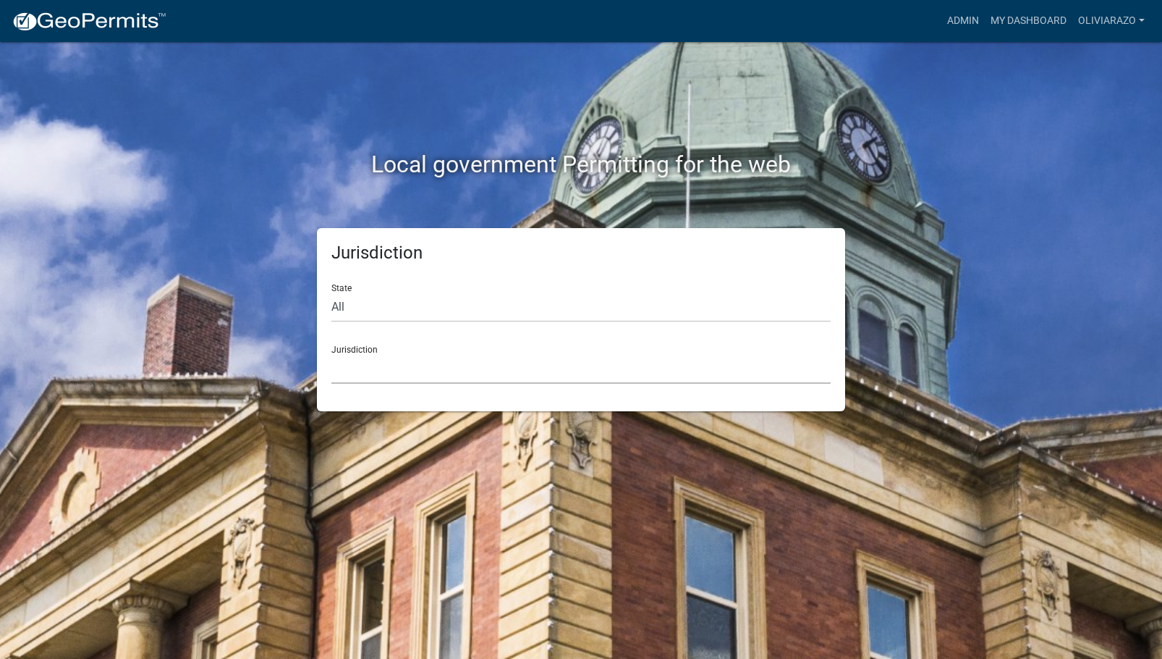
click at [696, 373] on select "Custer County, Colorado Carroll County, Georgia Cook County, Georgia Crawford C…" at bounding box center [581, 369] width 499 height 30
